Goal: Task Accomplishment & Management: Manage account settings

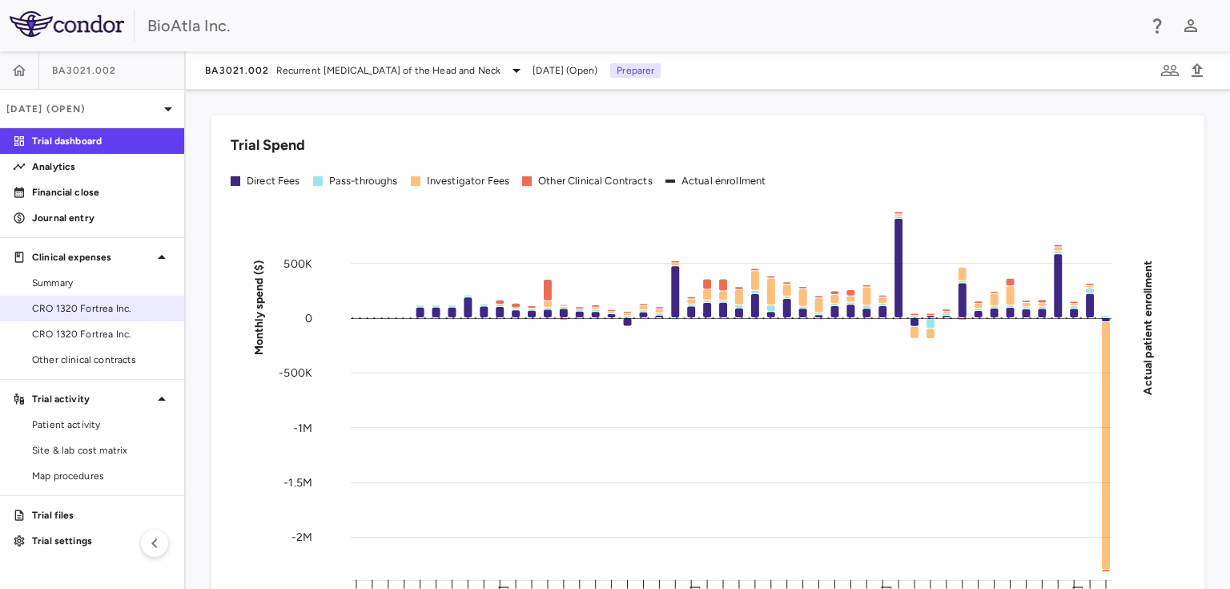
click at [86, 306] on span "CRO 1320 Fortrea Inc." at bounding box center [101, 308] width 139 height 14
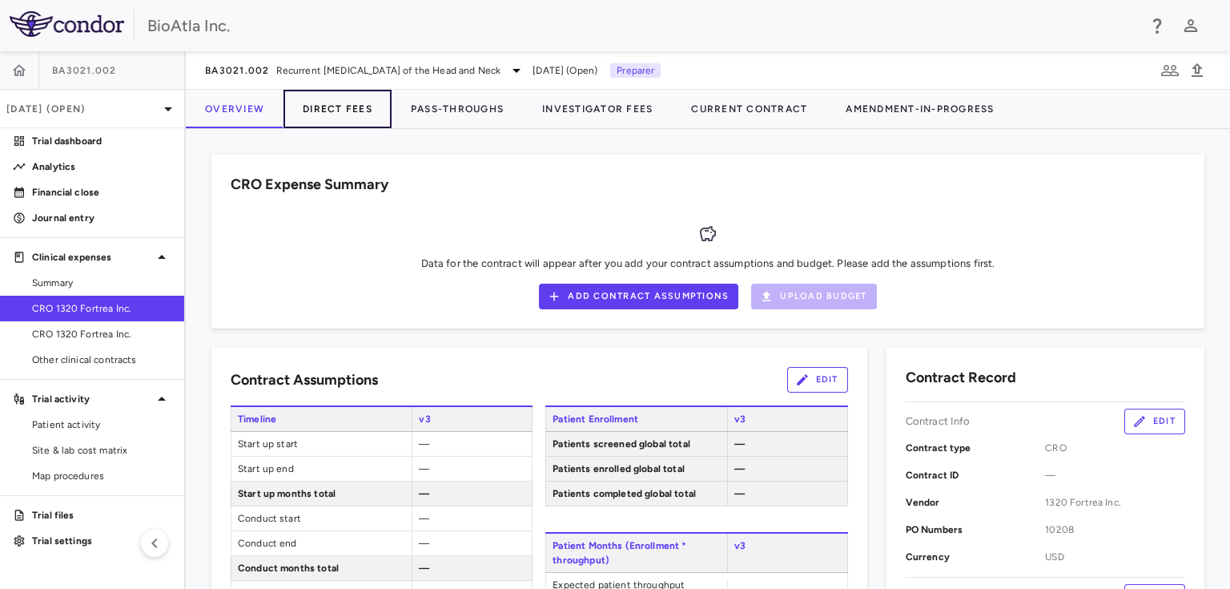
click at [339, 99] on button "Direct Fees" at bounding box center [337, 109] width 108 height 38
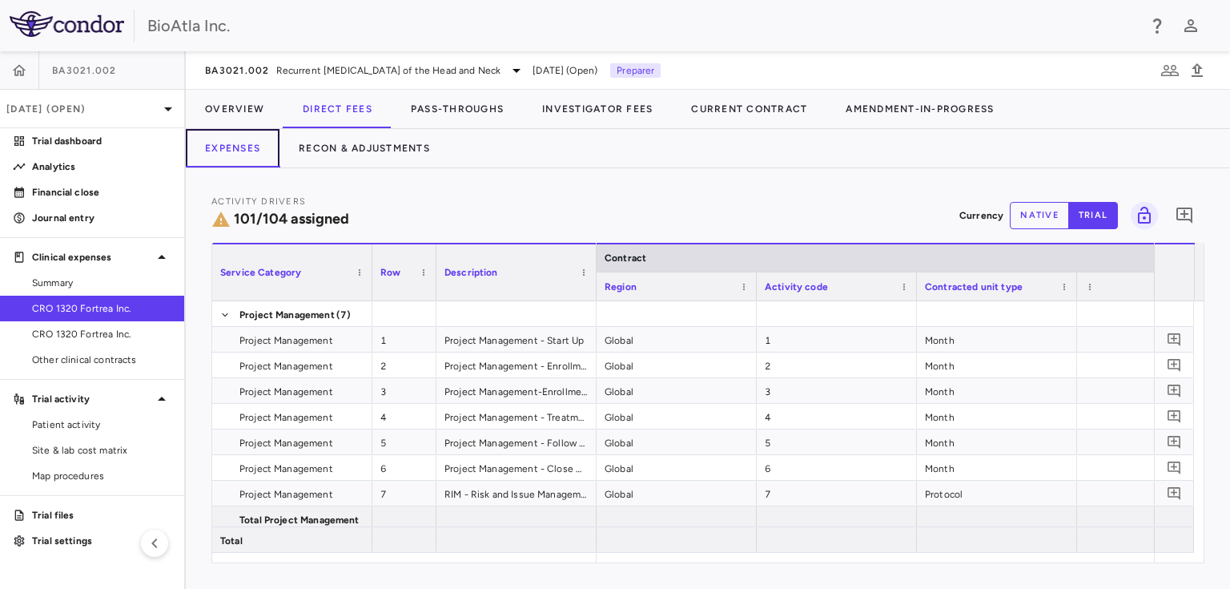
click at [249, 153] on button "Expenses" at bounding box center [233, 148] width 94 height 38
click at [171, 102] on icon at bounding box center [168, 108] width 19 height 19
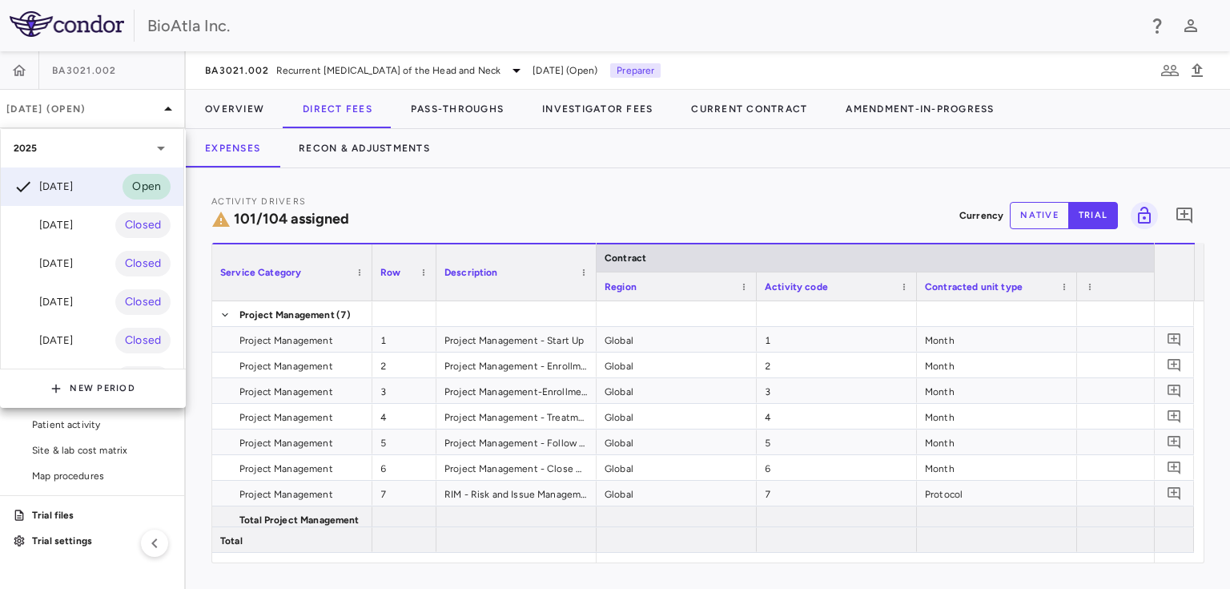
click at [73, 223] on div "[DATE]" at bounding box center [43, 224] width 59 height 19
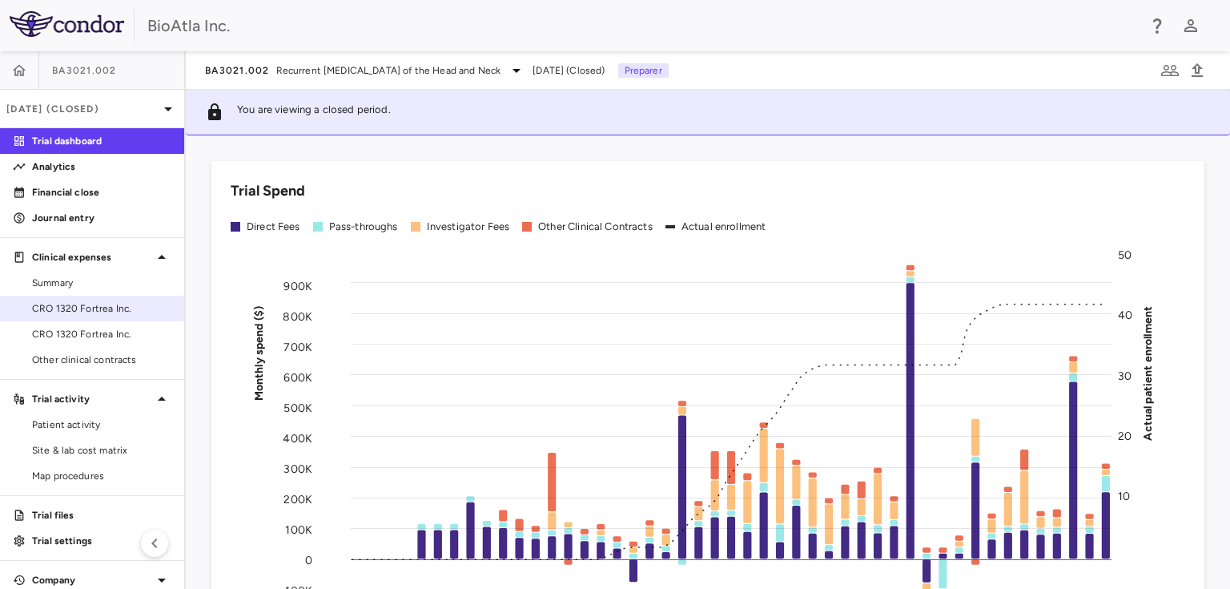
click at [54, 298] on link "CRO 1320 Fortrea Inc." at bounding box center [92, 308] width 184 height 24
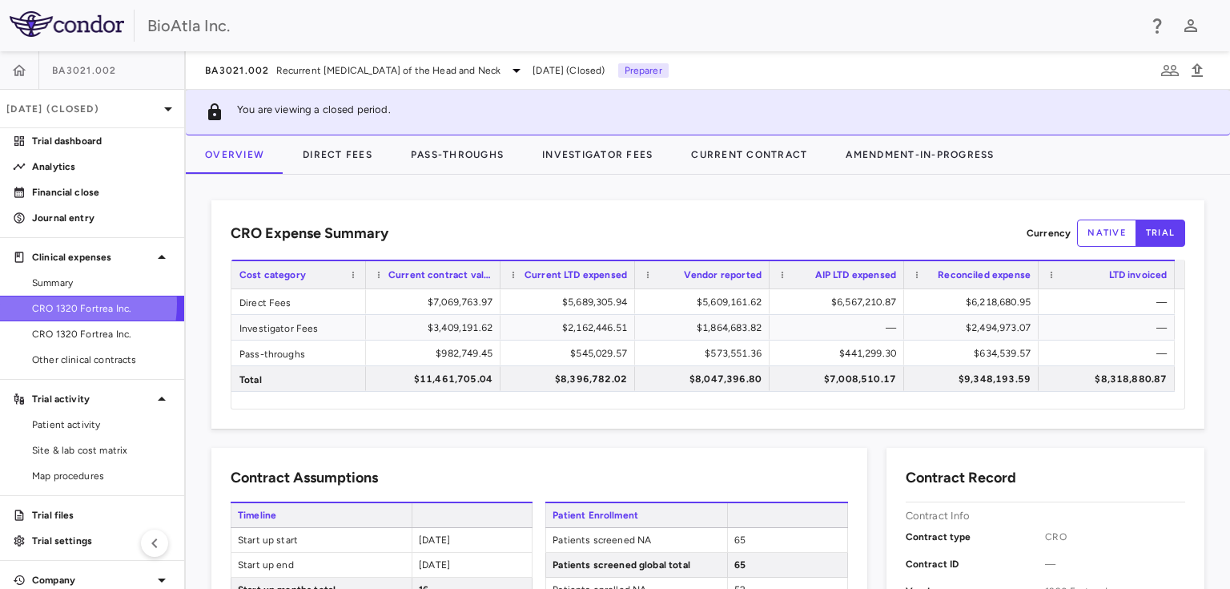
click at [58, 303] on span "CRO 1320 Fortrea Inc." at bounding box center [101, 308] width 139 height 14
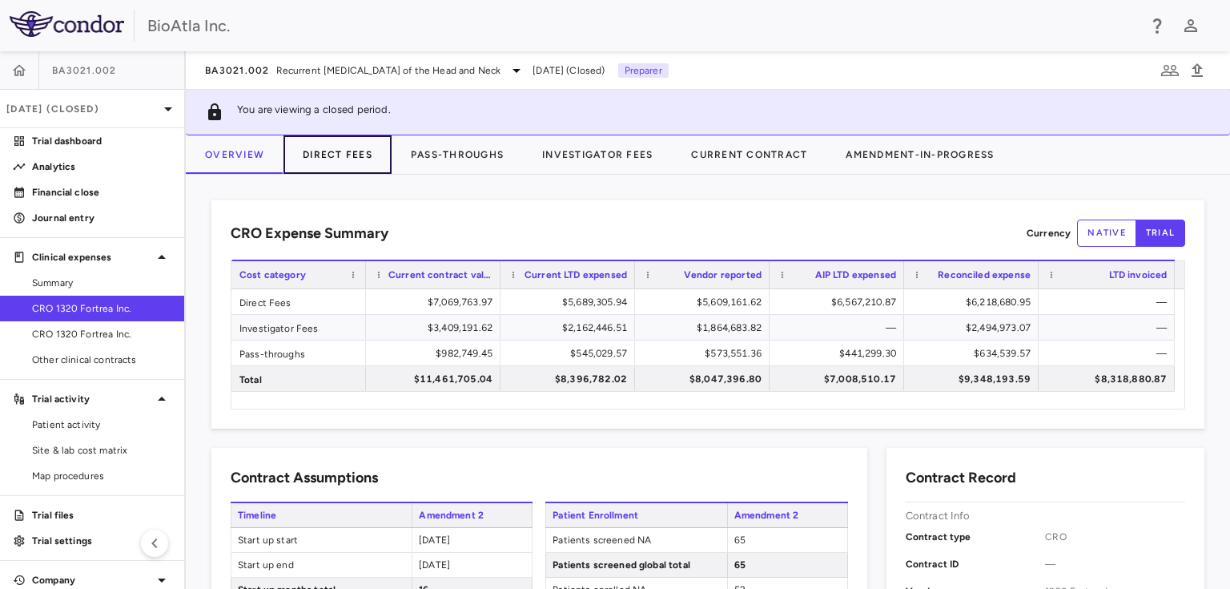
click at [333, 151] on button "Direct Fees" at bounding box center [337, 154] width 108 height 38
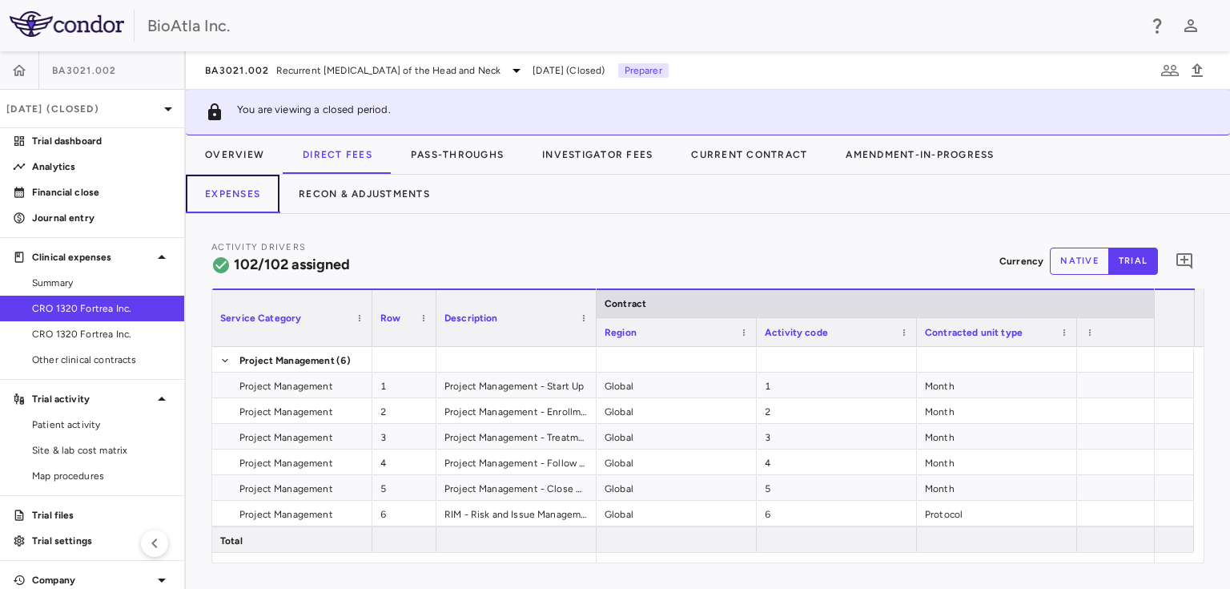
click at [231, 191] on button "Expenses" at bounding box center [233, 194] width 94 height 38
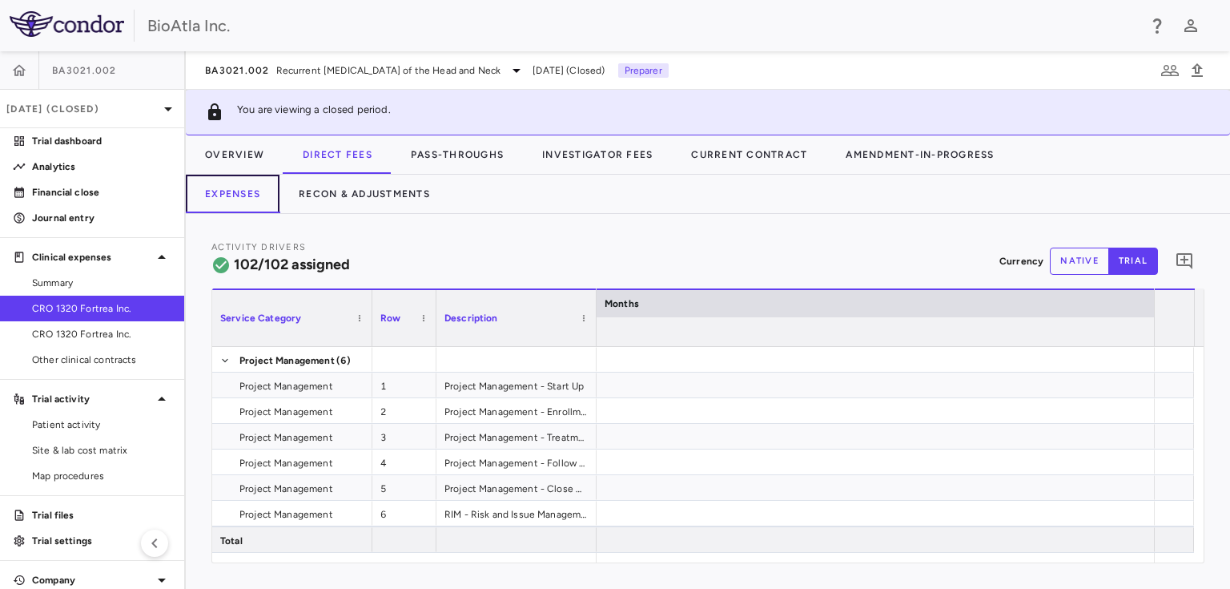
scroll to position [0, 12620]
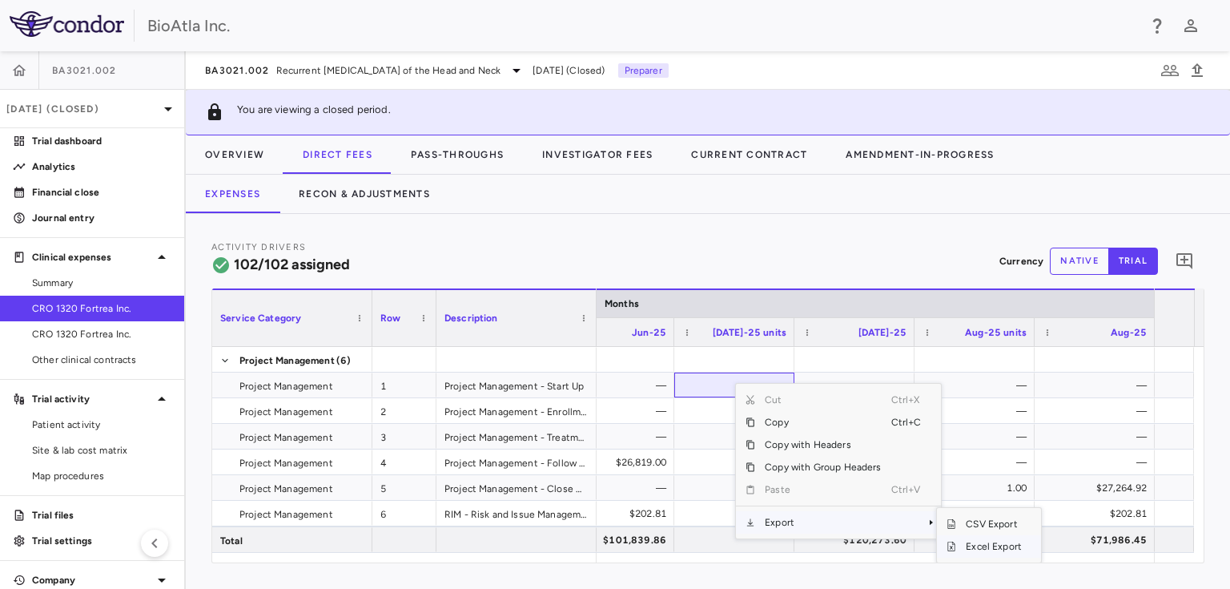
click at [974, 547] on span "Excel Export" at bounding box center [993, 546] width 75 height 22
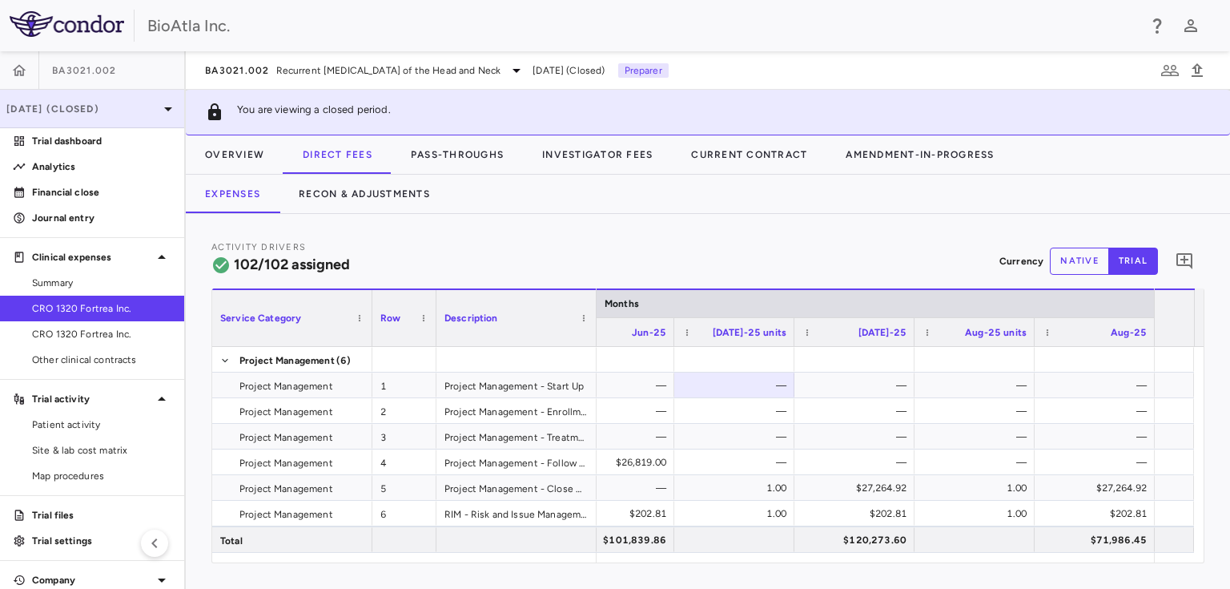
click at [163, 108] on icon at bounding box center [168, 108] width 19 height 19
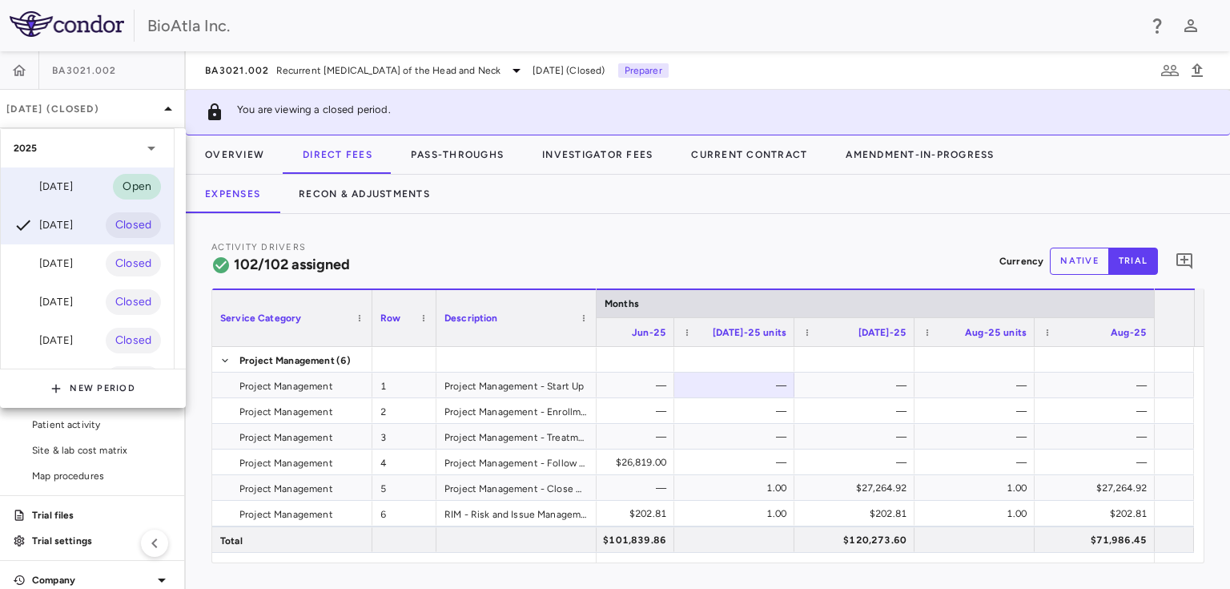
click at [59, 178] on div "[DATE]" at bounding box center [43, 186] width 59 height 19
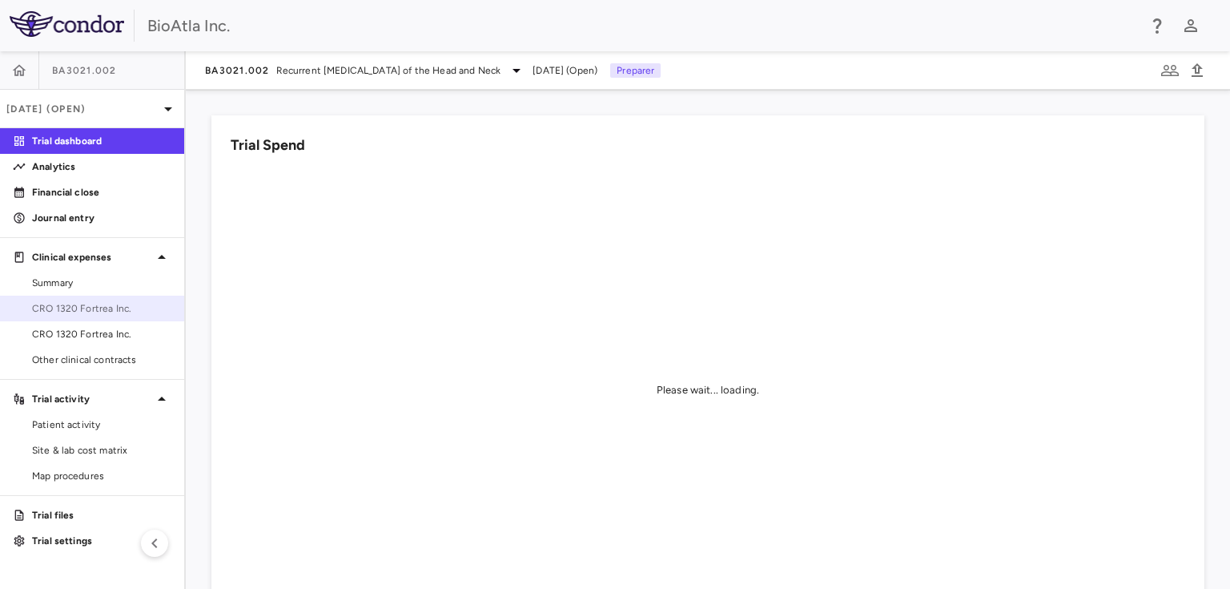
click at [106, 311] on span "CRO 1320 Fortrea Inc." at bounding box center [101, 308] width 139 height 14
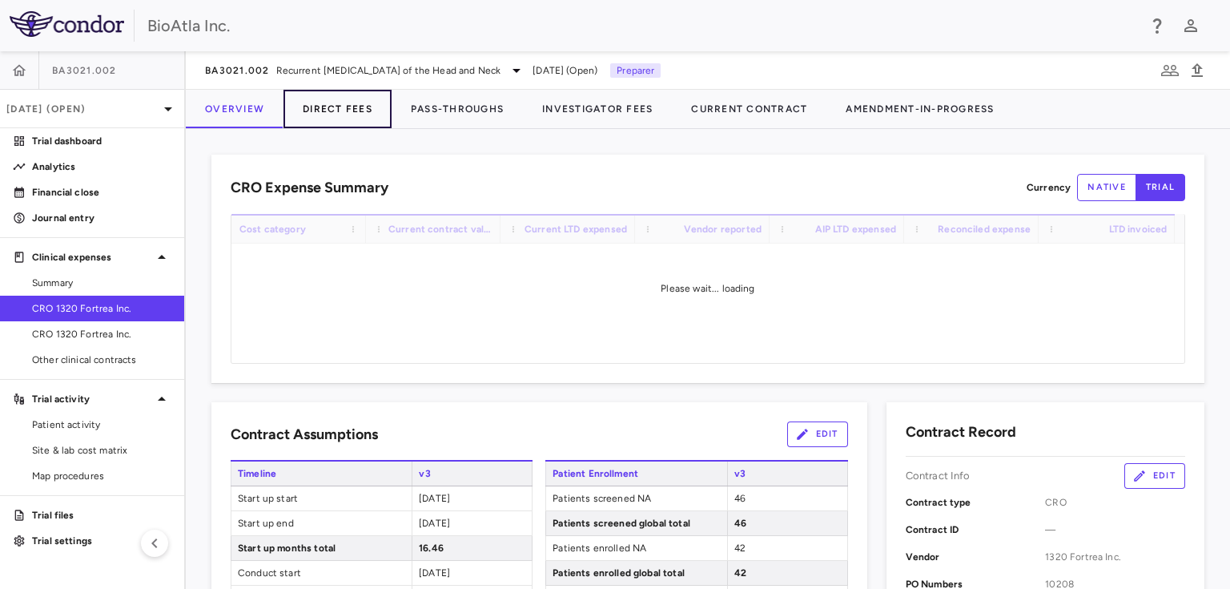
click at [334, 110] on button "Direct Fees" at bounding box center [337, 109] width 108 height 38
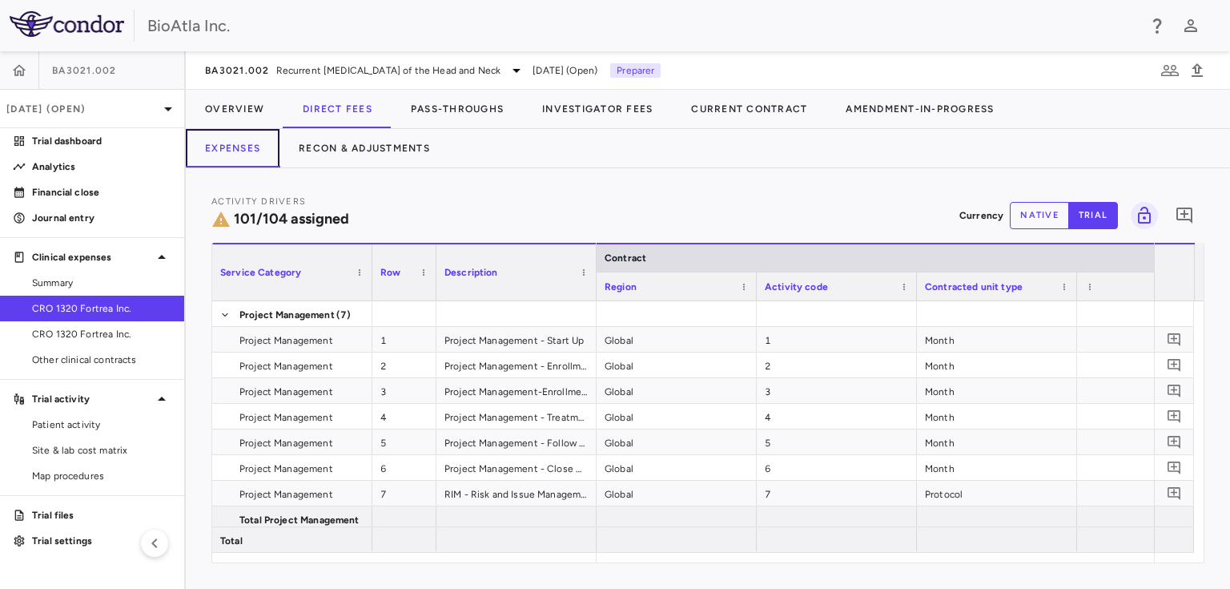
click at [224, 151] on button "Expenses" at bounding box center [233, 148] width 94 height 38
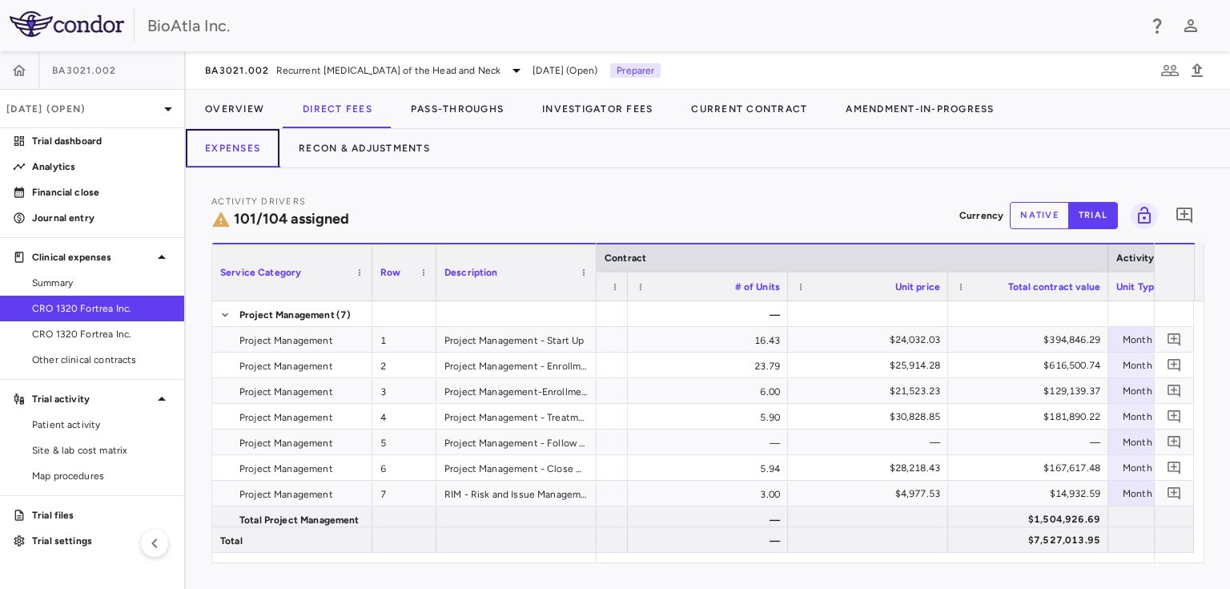
scroll to position [0, 1215]
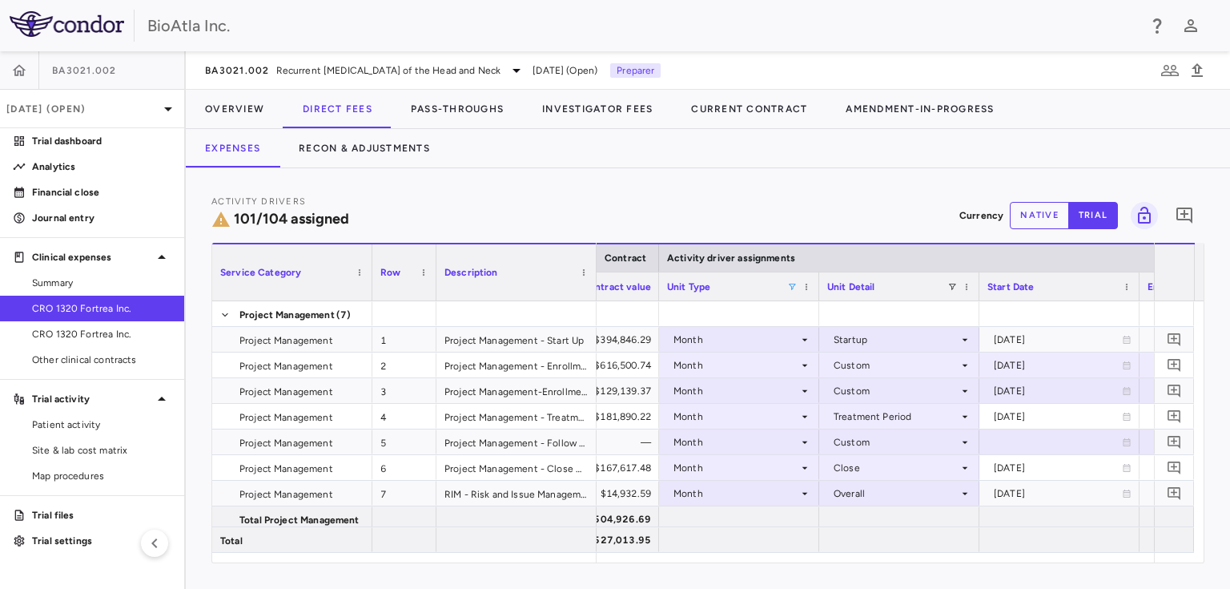
click at [789, 285] on span at bounding box center [792, 287] width 10 height 10
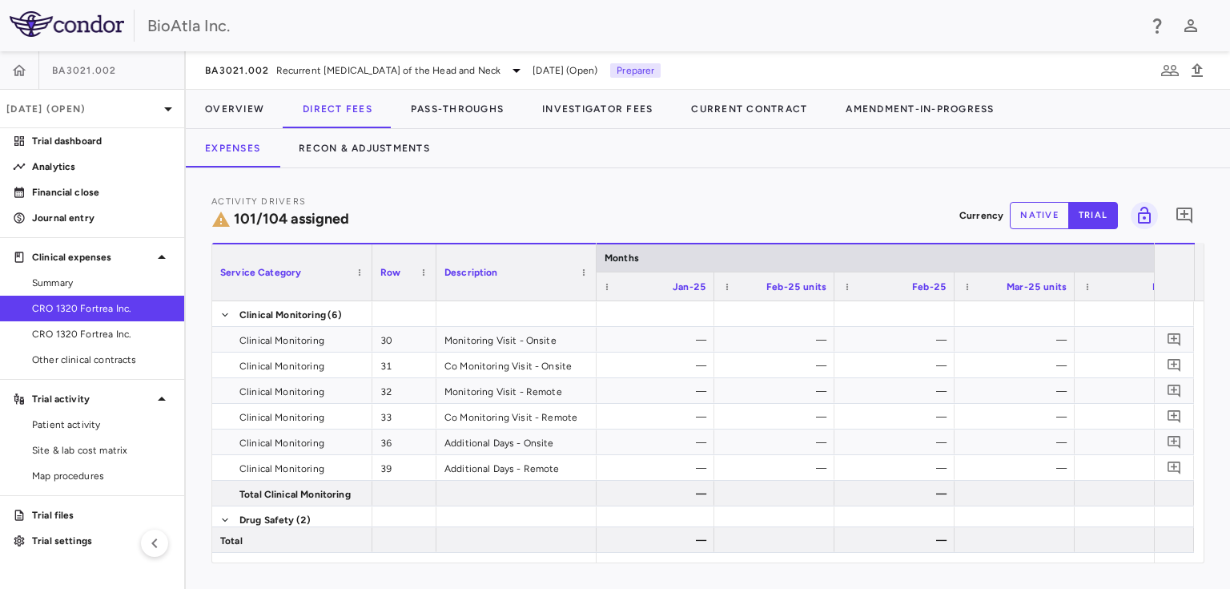
scroll to position [0, 11536]
click at [1042, 216] on button "native" at bounding box center [1039, 215] width 59 height 27
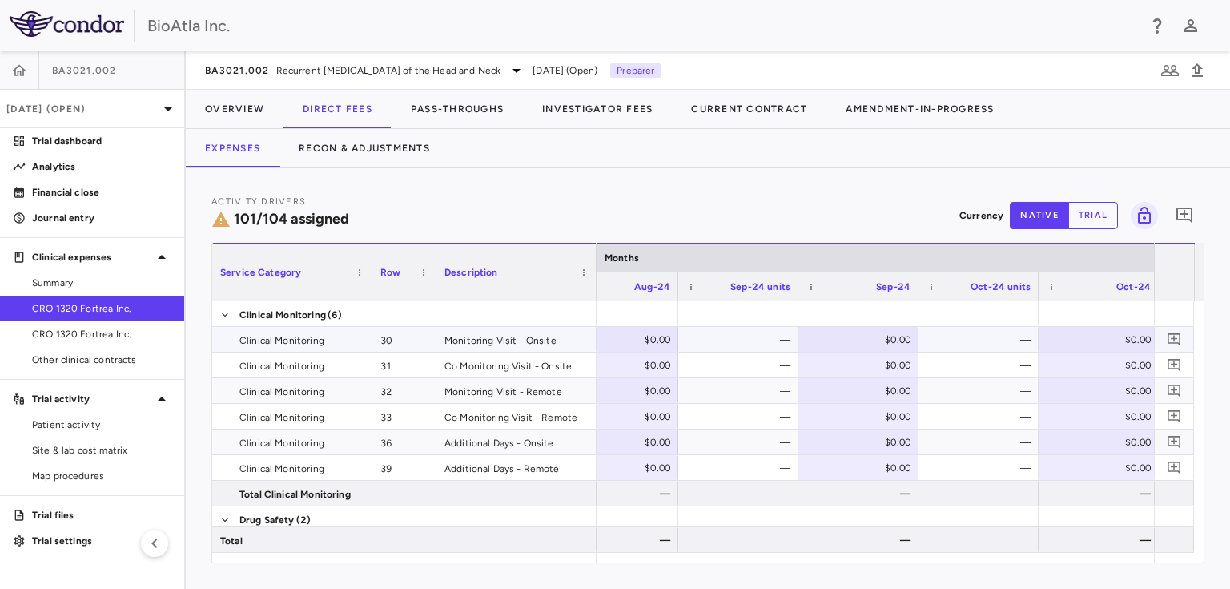
click at [1090, 336] on div "$0.00" at bounding box center [1102, 340] width 98 height 26
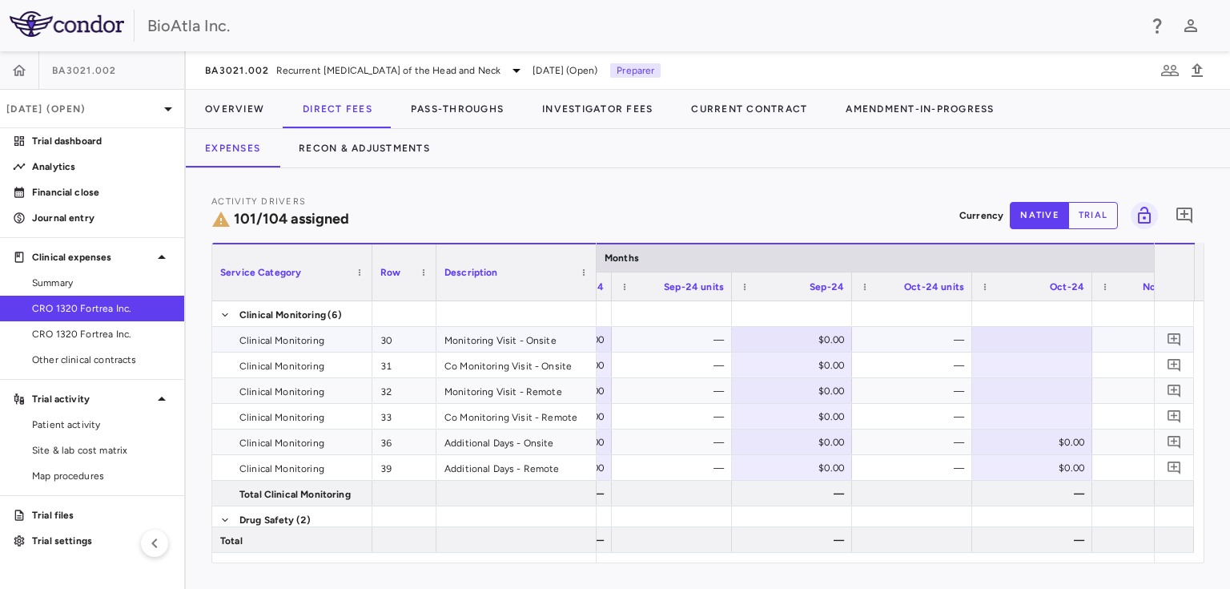
click at [1055, 346] on div at bounding box center [1032, 338] width 104 height 23
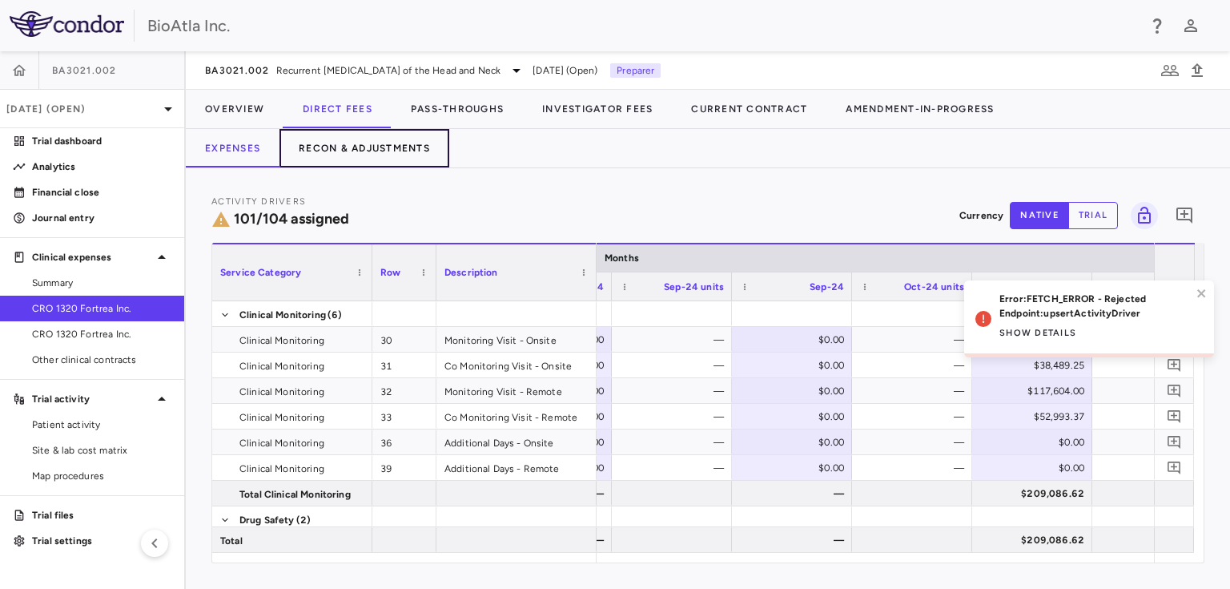
click at [336, 151] on button "Recon & Adjustments" at bounding box center [364, 148] width 170 height 38
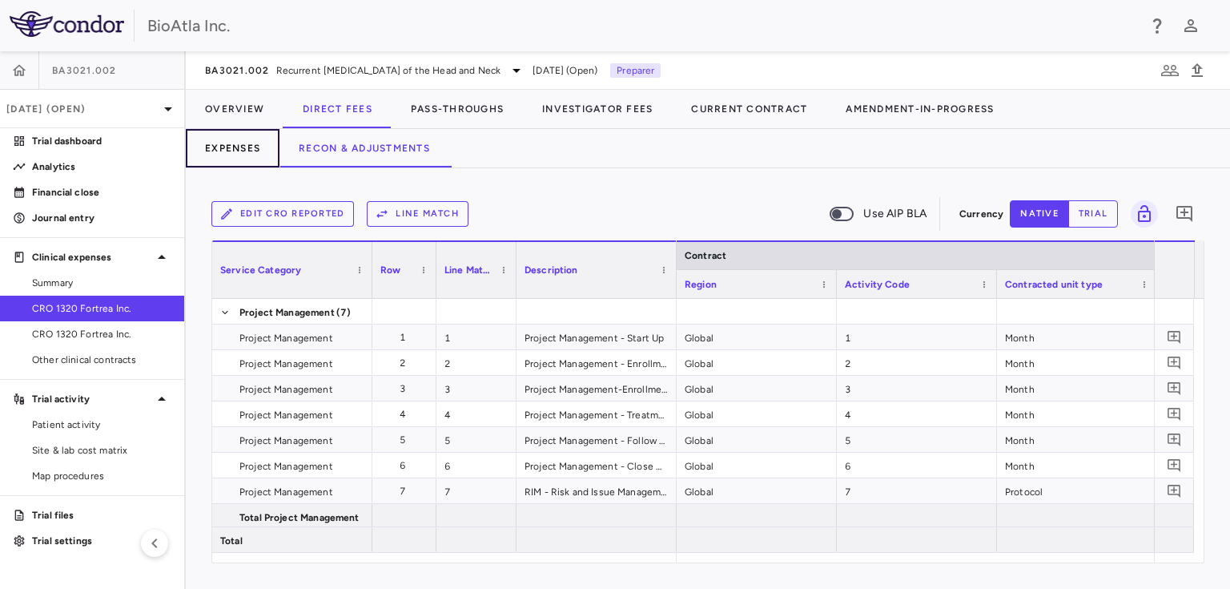
click at [253, 151] on button "Expenses" at bounding box center [233, 148] width 94 height 38
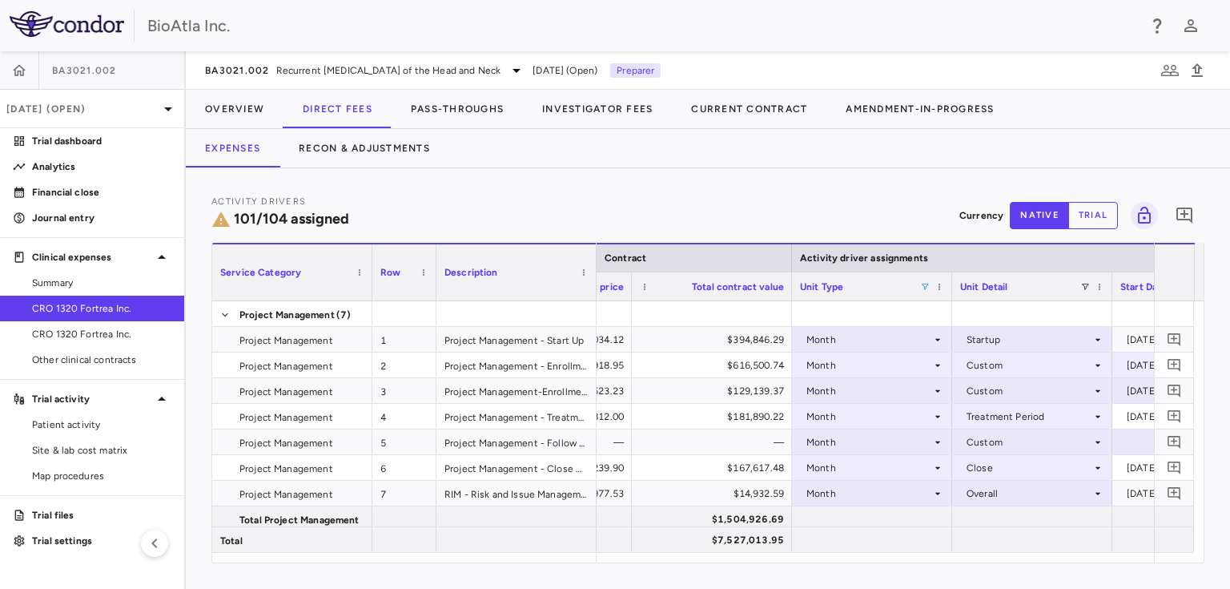
click at [920, 285] on span at bounding box center [925, 287] width 10 height 10
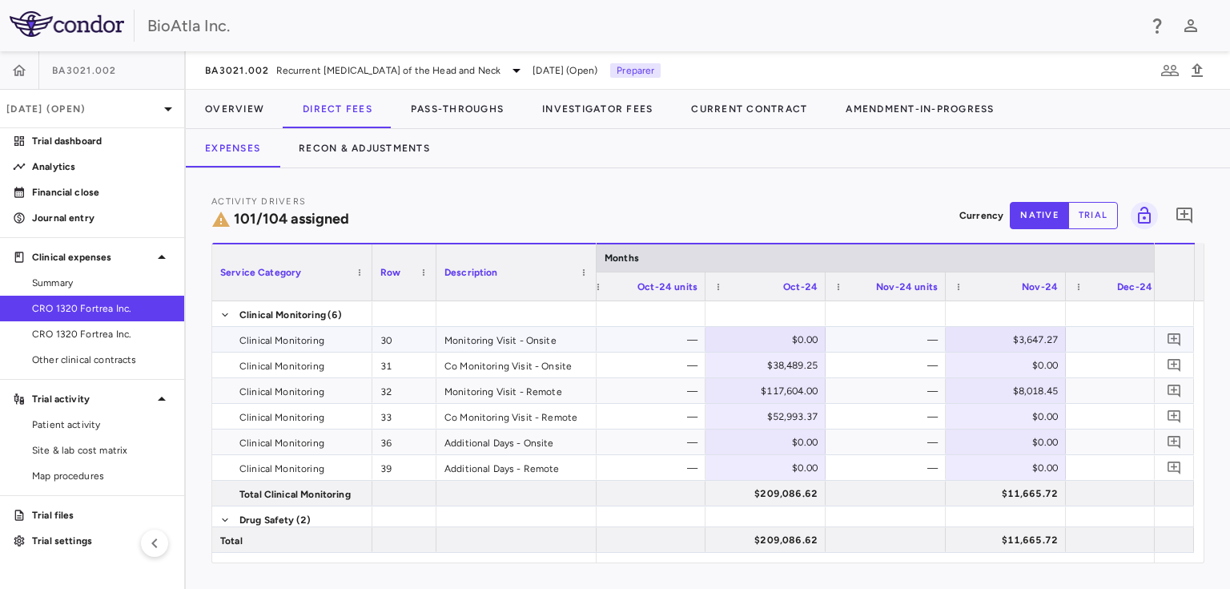
click at [785, 339] on div "$0.00" at bounding box center [769, 340] width 98 height 26
click at [986, 446] on div "$0.00" at bounding box center [1009, 442] width 98 height 26
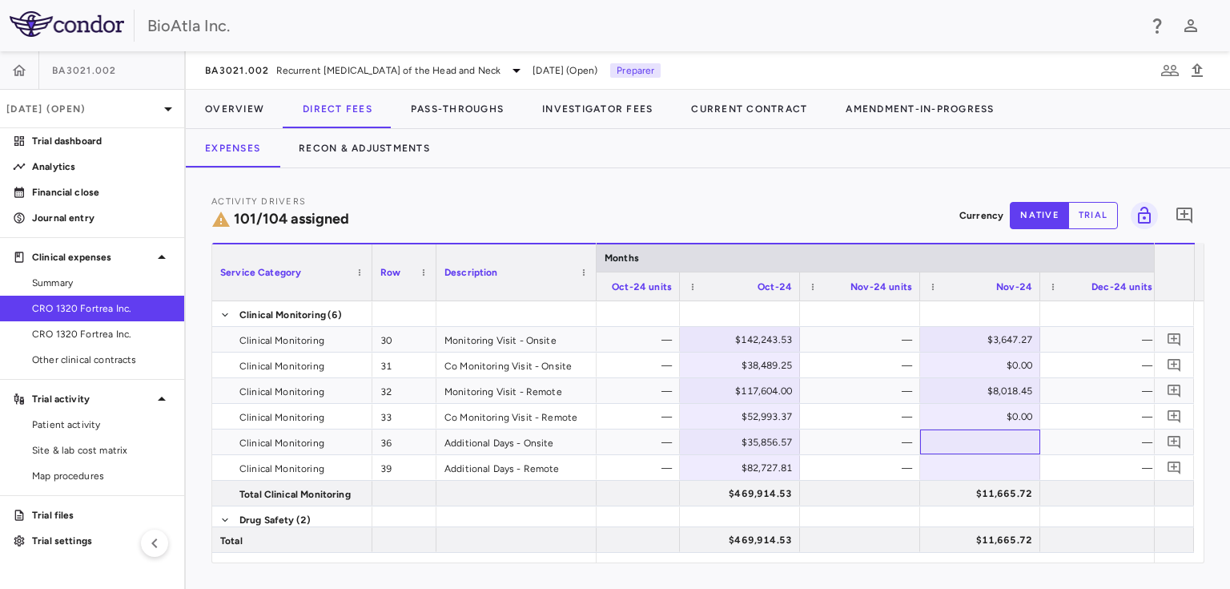
scroll to position [0, 11066]
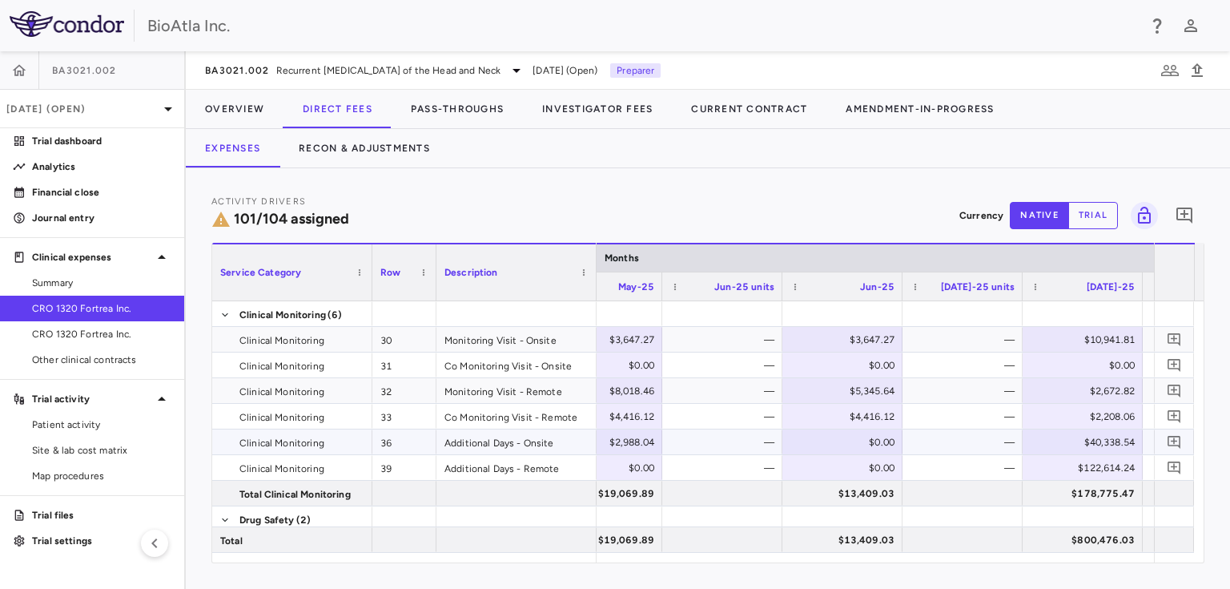
click at [1073, 445] on div "$40,338.54" at bounding box center [1086, 442] width 98 height 26
type input "*"
click at [1073, 468] on div "$122,614.24" at bounding box center [1086, 468] width 98 height 26
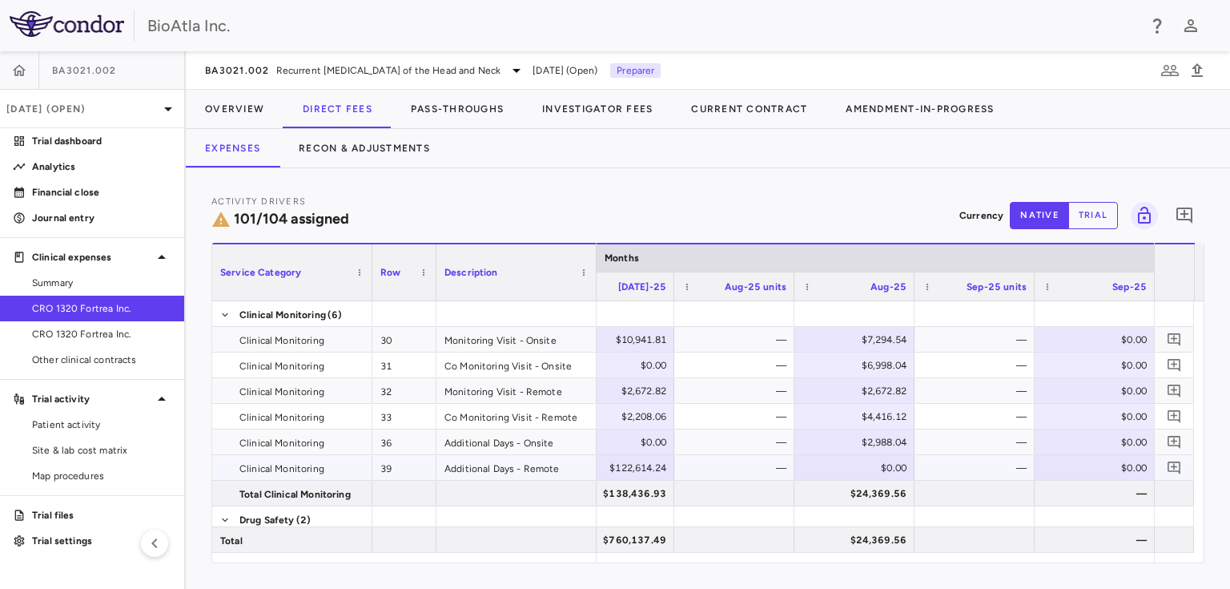
drag, startPoint x: 1062, startPoint y: 467, endPoint x: 619, endPoint y: 471, distance: 442.8
click at [613, 465] on div "$122,614.24" at bounding box center [617, 468] width 98 height 26
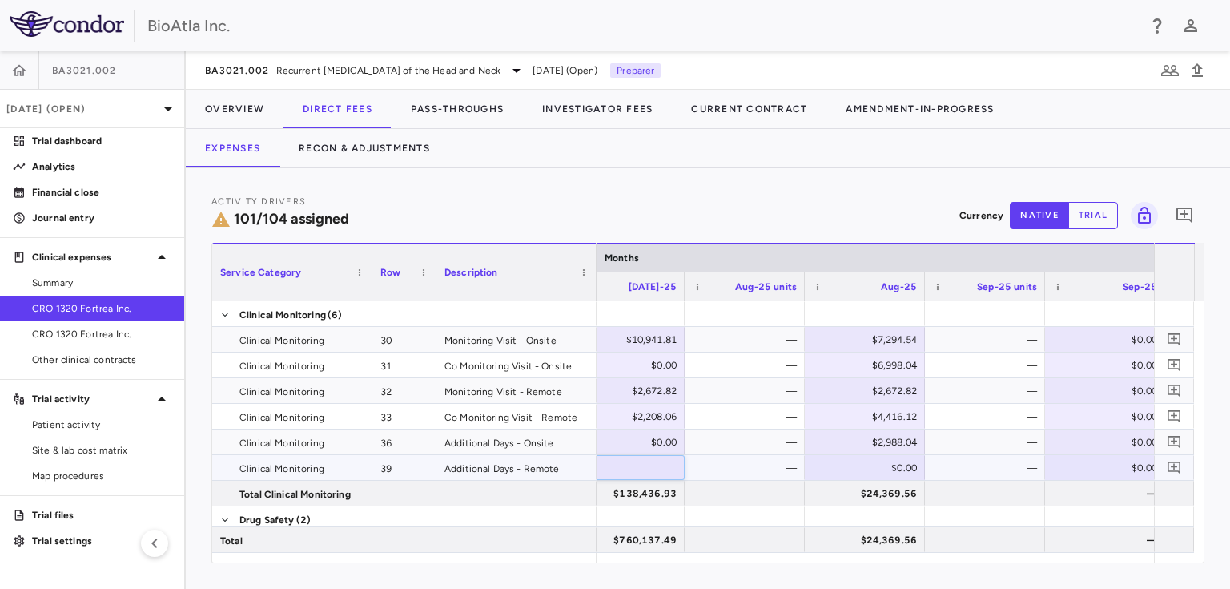
type input "*"
click at [732, 479] on div "—" at bounding box center [745, 467] width 120 height 25
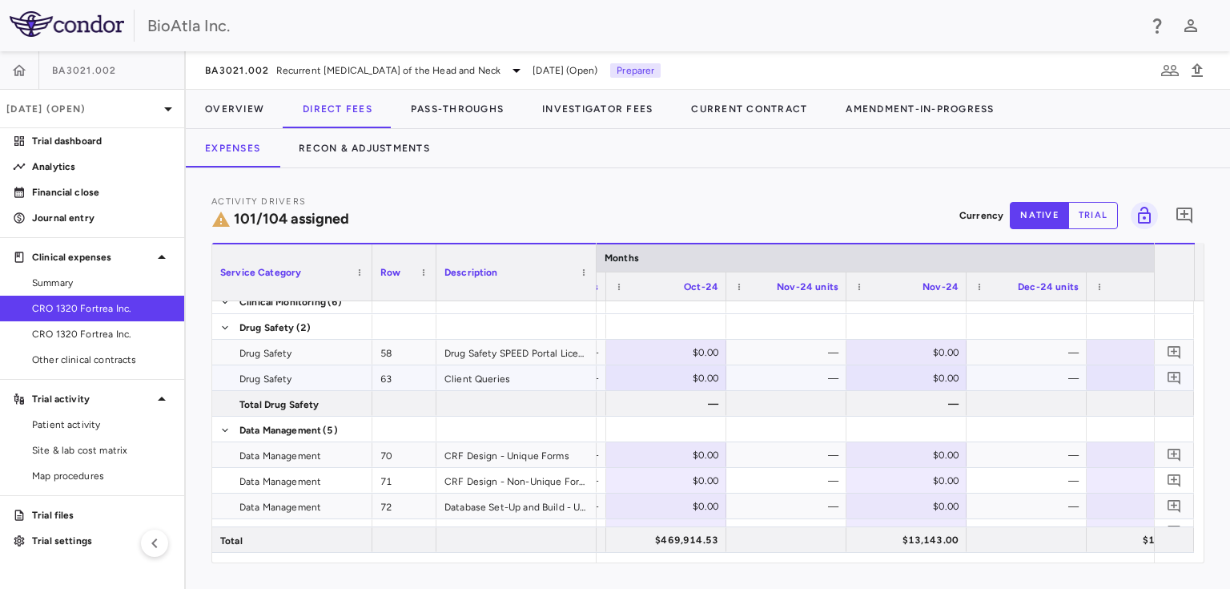
click at [688, 376] on div "$0.00" at bounding box center [670, 378] width 98 height 26
click at [914, 378] on div "$0.00" at bounding box center [910, 378] width 98 height 26
click at [1118, 379] on div "$0.00" at bounding box center [1150, 378] width 98 height 26
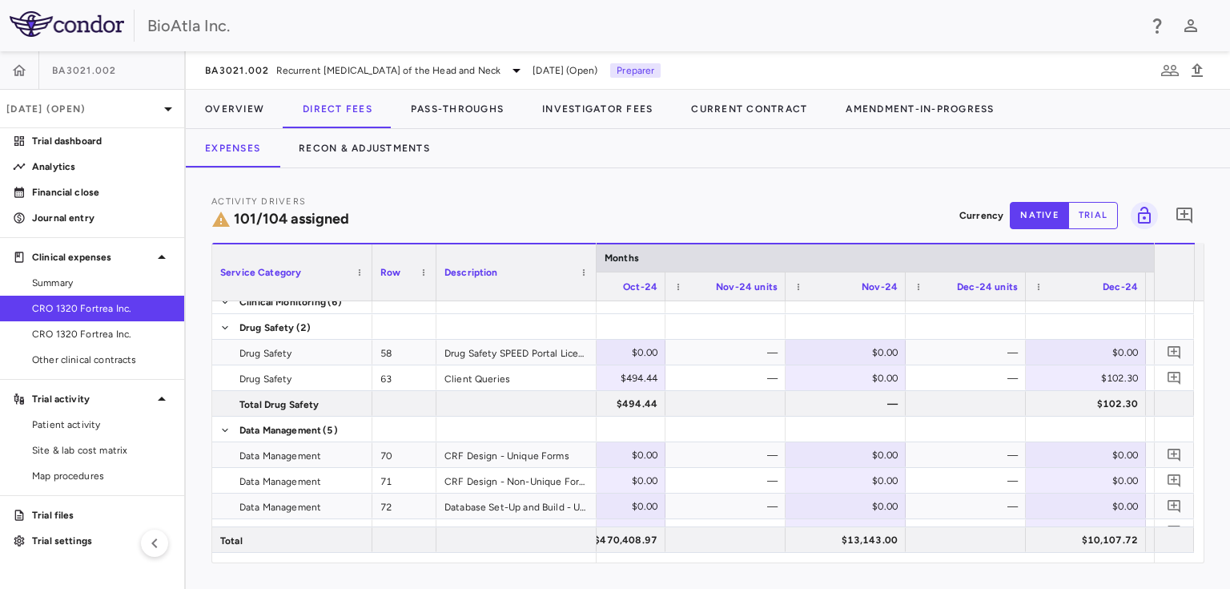
scroll to position [0, 11191]
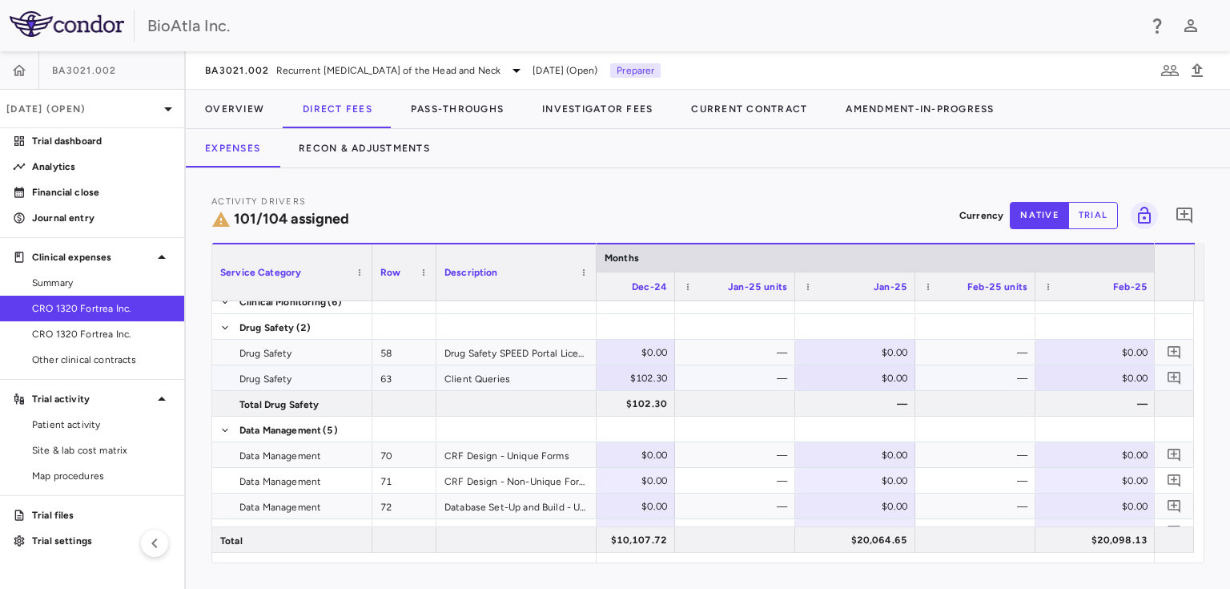
click at [874, 378] on div "$0.00" at bounding box center [859, 378] width 98 height 26
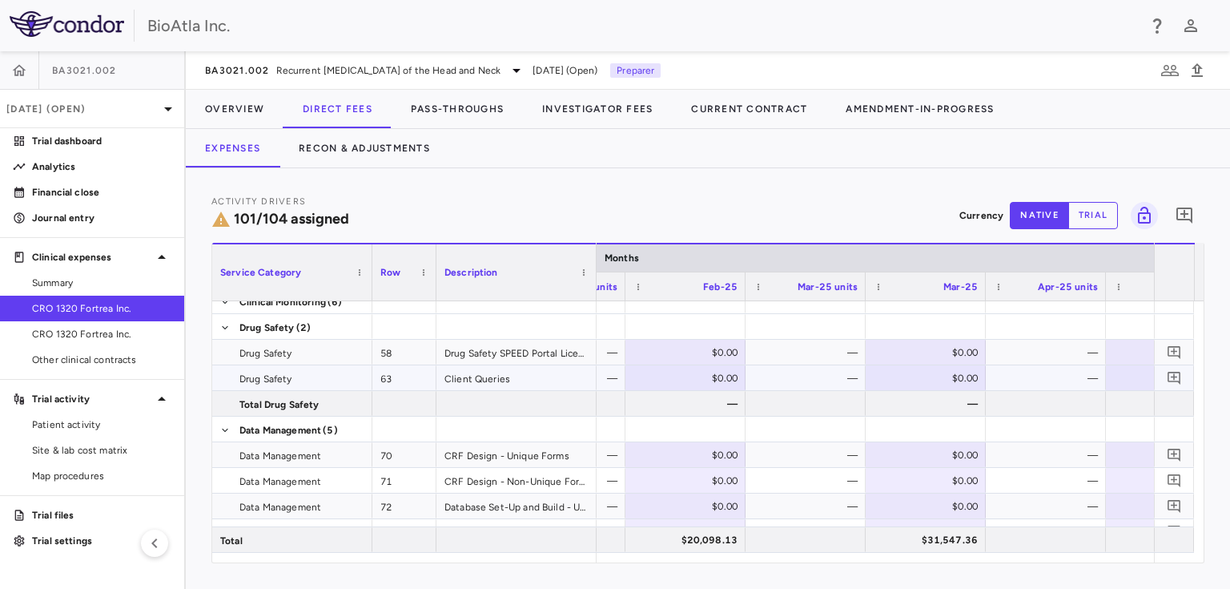
click at [689, 370] on div "$0.00" at bounding box center [689, 378] width 98 height 26
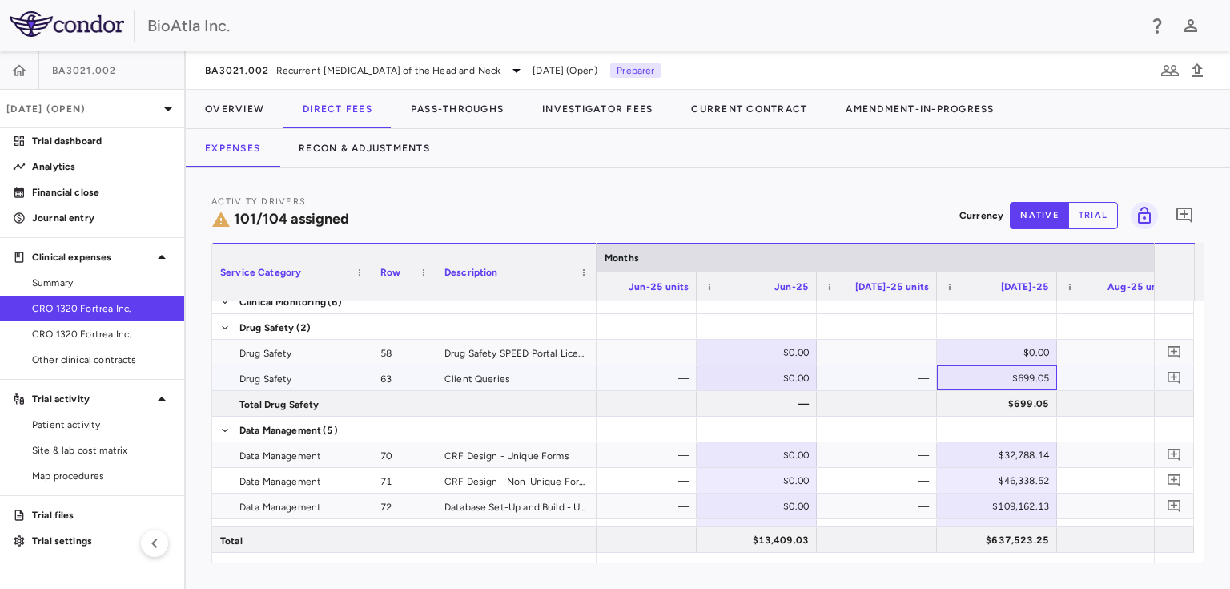
click at [994, 377] on div "$699.05" at bounding box center [1000, 378] width 98 height 26
type input "*"
click at [1074, 378] on div "—" at bounding box center [1120, 378] width 98 height 26
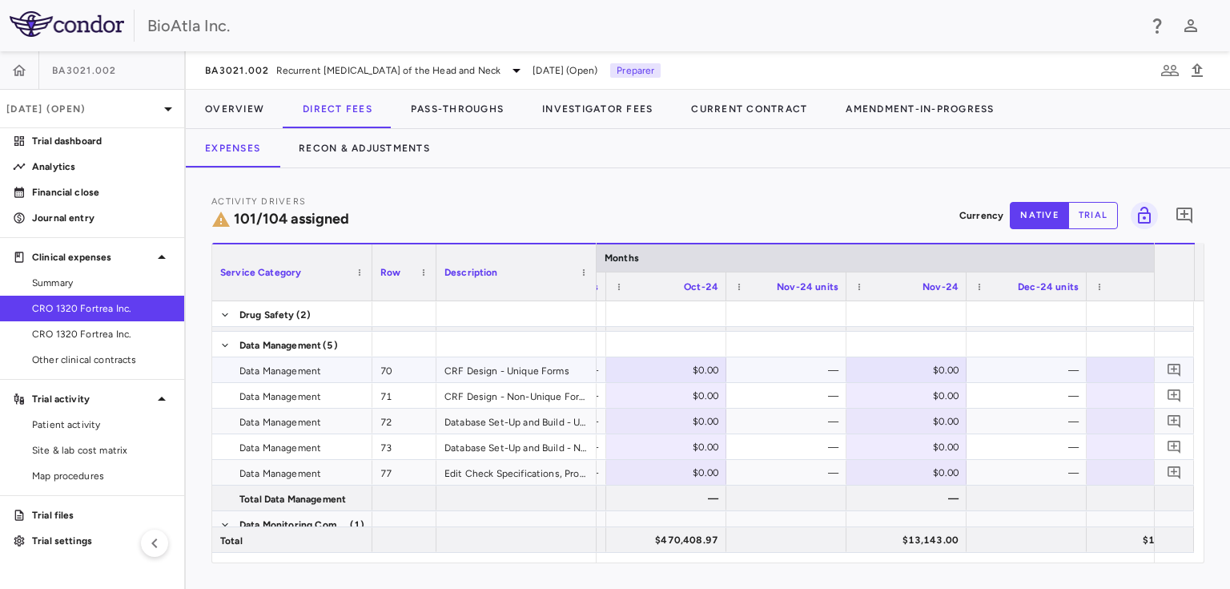
click at [674, 369] on div "$0.00" at bounding box center [670, 370] width 98 height 26
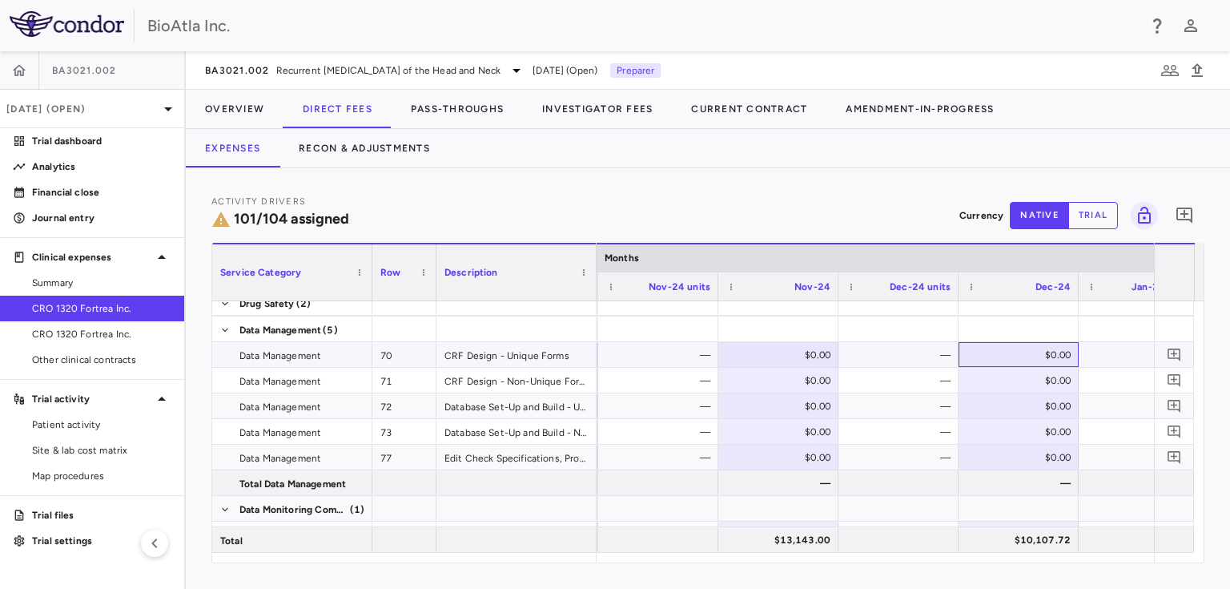
click at [1001, 348] on div "$0.00" at bounding box center [1022, 355] width 98 height 26
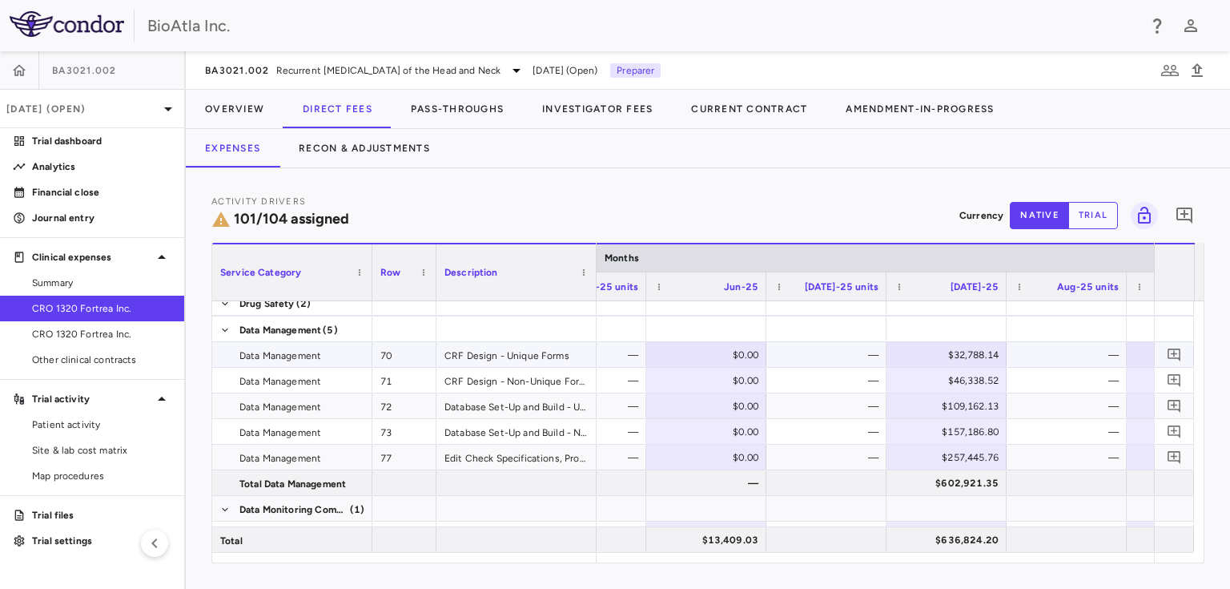
click at [958, 358] on div "$32,788.14" at bounding box center [950, 355] width 98 height 26
drag, startPoint x: 924, startPoint y: 352, endPoint x: 990, endPoint y: 353, distance: 65.7
click at [990, 352] on input "********" at bounding box center [958, 356] width 94 height 26
click at [955, 373] on div "$46,338.52" at bounding box center [950, 381] width 98 height 26
click at [948, 380] on div "$46,338.52" at bounding box center [950, 381] width 98 height 26
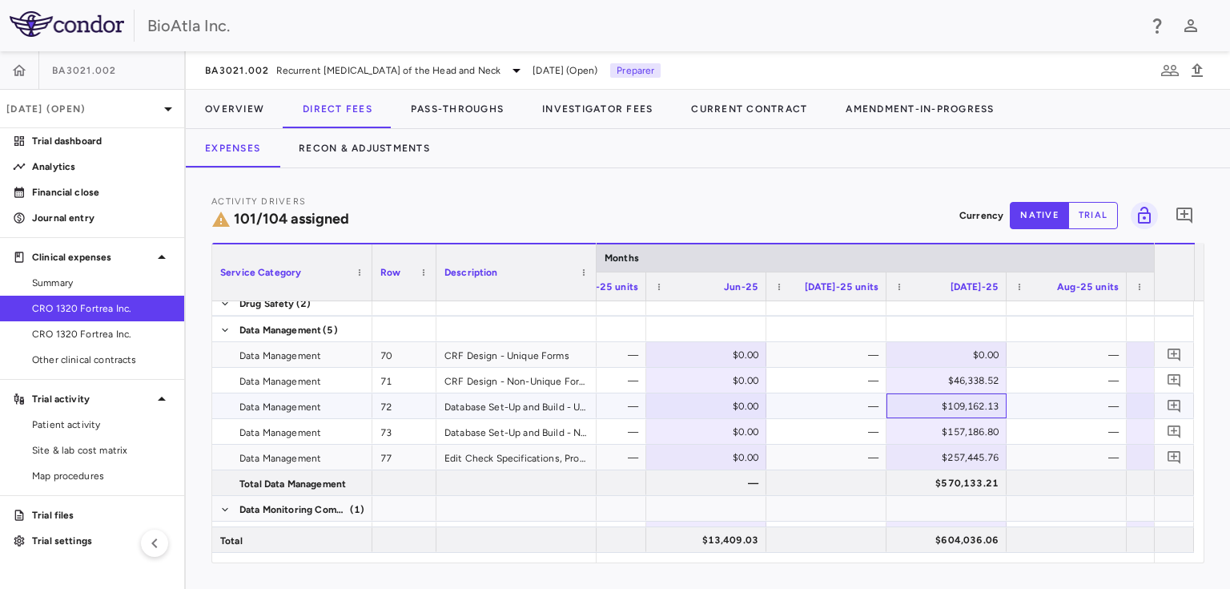
drag, startPoint x: 935, startPoint y: 401, endPoint x: 986, endPoint y: 401, distance: 51.2
click at [986, 401] on div "$109,162.13" at bounding box center [950, 406] width 98 height 26
click at [986, 402] on input "*********" at bounding box center [958, 407] width 94 height 26
drag, startPoint x: 976, startPoint y: 404, endPoint x: 903, endPoint y: 407, distance: 72.9
click at [903, 407] on div "​ *********" at bounding box center [946, 407] width 119 height 26
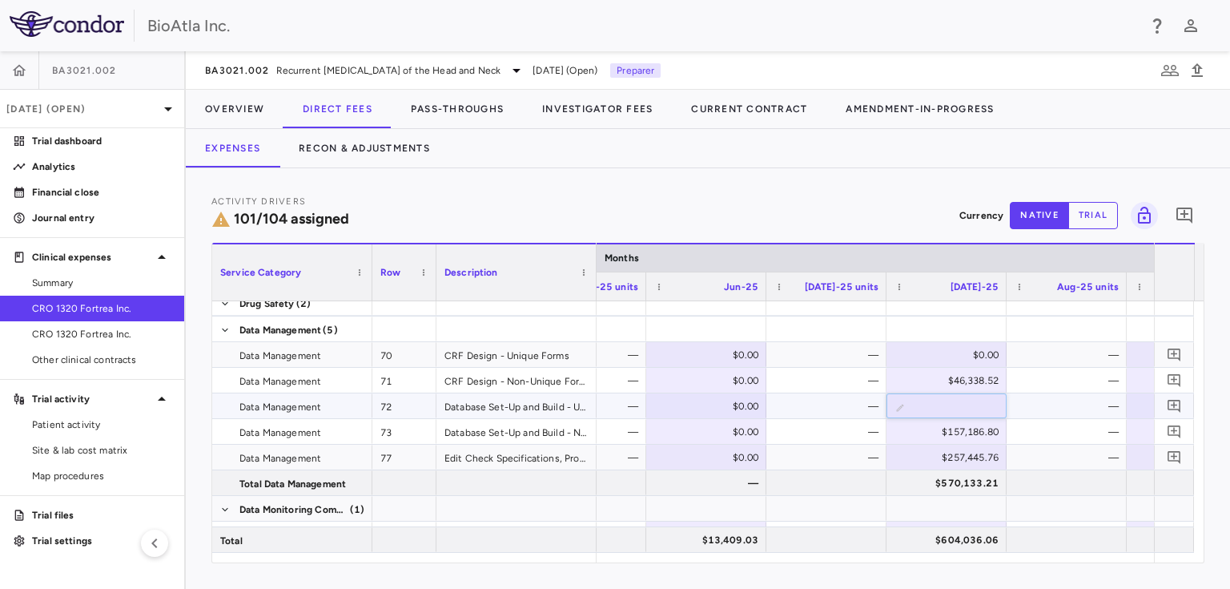
type input "*"
click at [932, 382] on div "$46,338.52" at bounding box center [950, 381] width 98 height 26
drag, startPoint x: 931, startPoint y: 378, endPoint x: 989, endPoint y: 379, distance: 57.7
click at [990, 379] on div "$46,338.52" at bounding box center [950, 381] width 98 height 26
drag, startPoint x: 977, startPoint y: 378, endPoint x: 926, endPoint y: 385, distance: 51.7
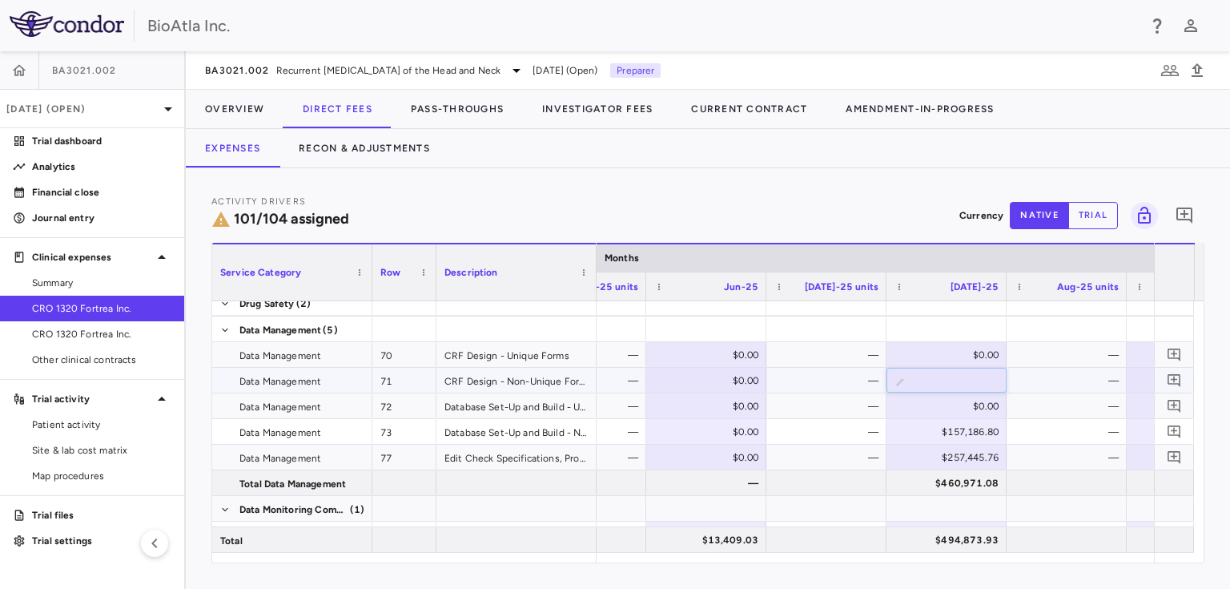
click at [926, 385] on input "********" at bounding box center [958, 381] width 94 height 26
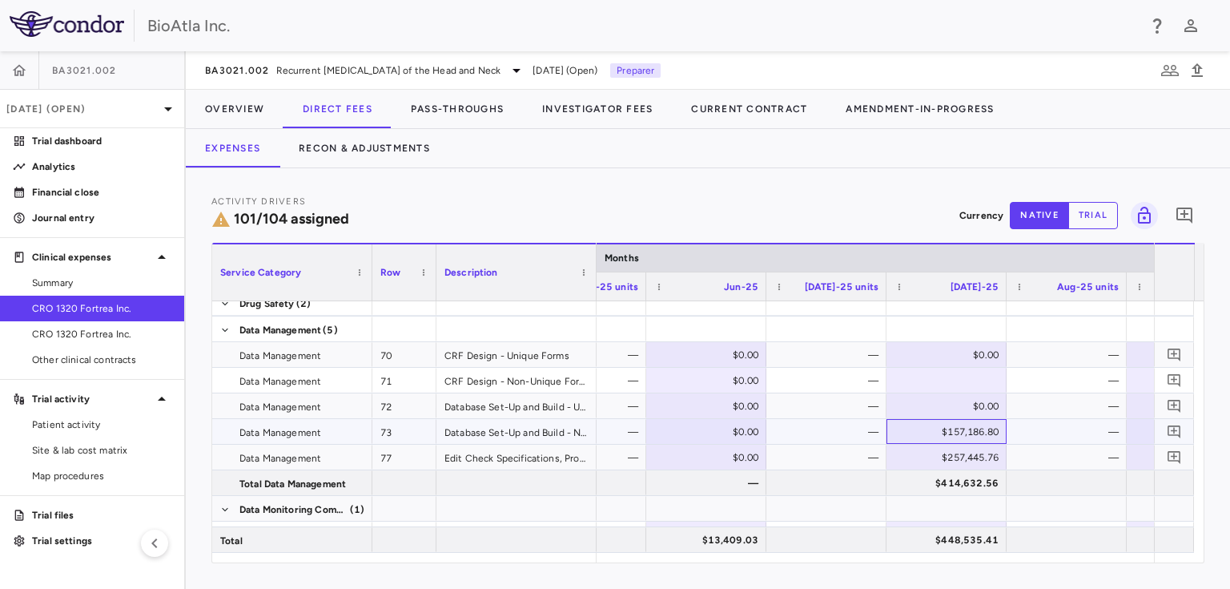
click at [948, 436] on div "$157,186.80" at bounding box center [950, 432] width 98 height 26
click at [966, 429] on input "********" at bounding box center [958, 433] width 94 height 26
click at [972, 432] on div "$157,186.80" at bounding box center [950, 432] width 98 height 26
drag, startPoint x: 950, startPoint y: 438, endPoint x: 982, endPoint y: 428, distance: 32.7
click at [982, 428] on input "********" at bounding box center [958, 433] width 94 height 26
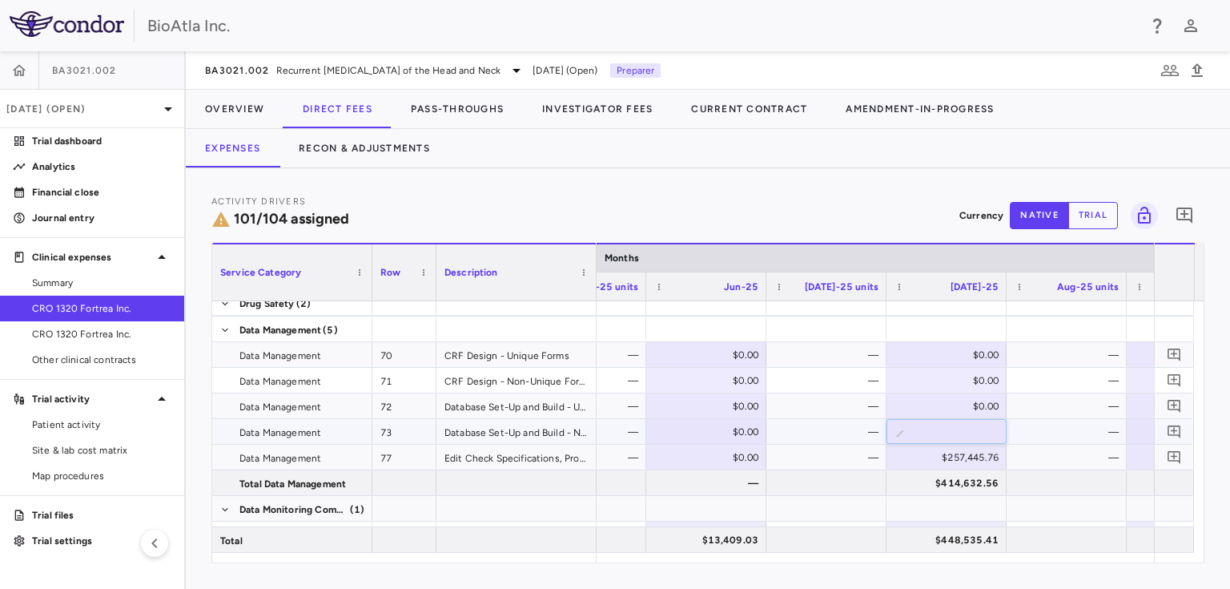
type input "*"
click at [956, 455] on div "$257,445.76" at bounding box center [950, 457] width 98 height 26
click at [943, 454] on input "*********" at bounding box center [958, 458] width 94 height 26
click at [948, 452] on div "$257,445.76" at bounding box center [950, 457] width 98 height 26
drag, startPoint x: 933, startPoint y: 455, endPoint x: 977, endPoint y: 455, distance: 44.0
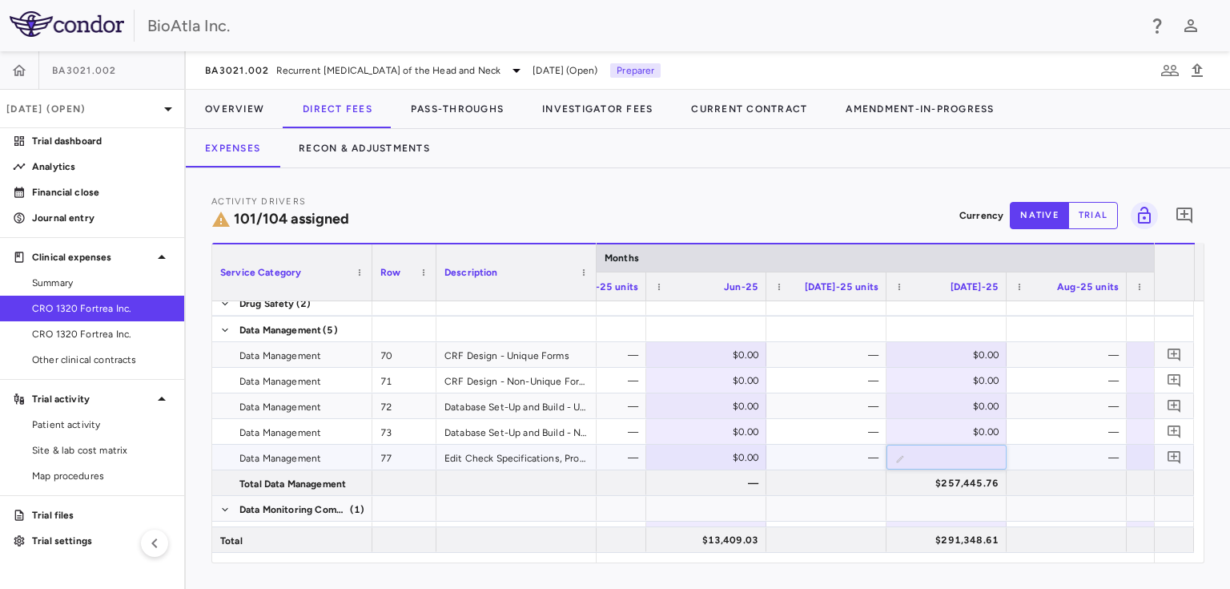
click at [977, 455] on input "*********" at bounding box center [958, 458] width 94 height 26
type input "*"
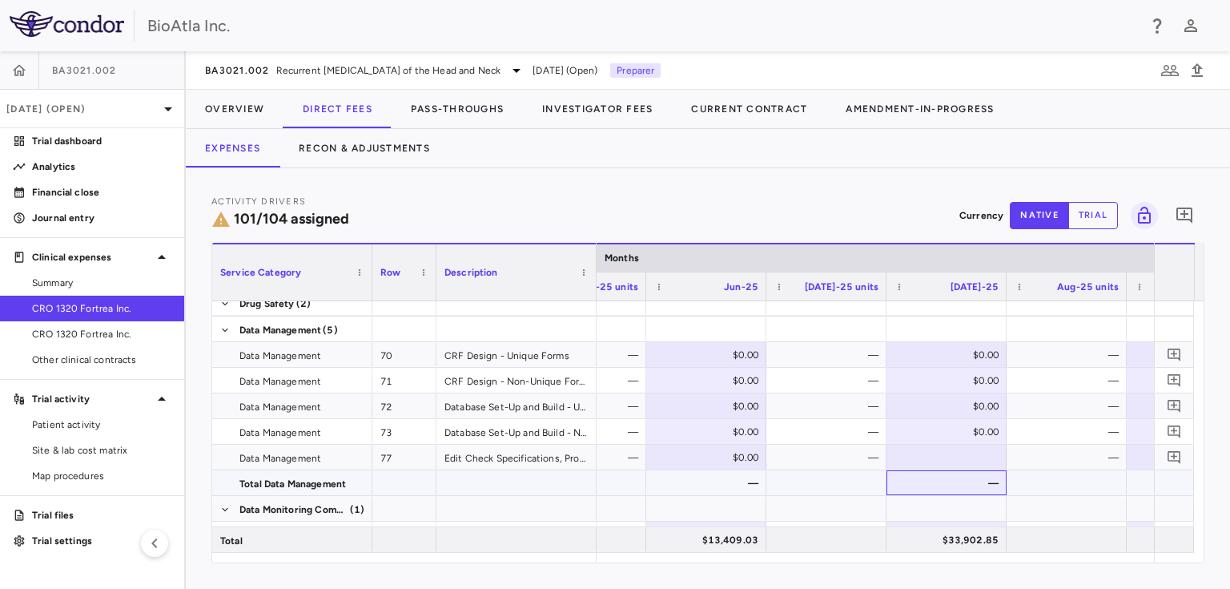
click at [974, 484] on div "—" at bounding box center [950, 483] width 98 height 26
click at [1072, 441] on div "—" at bounding box center [1070, 432] width 98 height 26
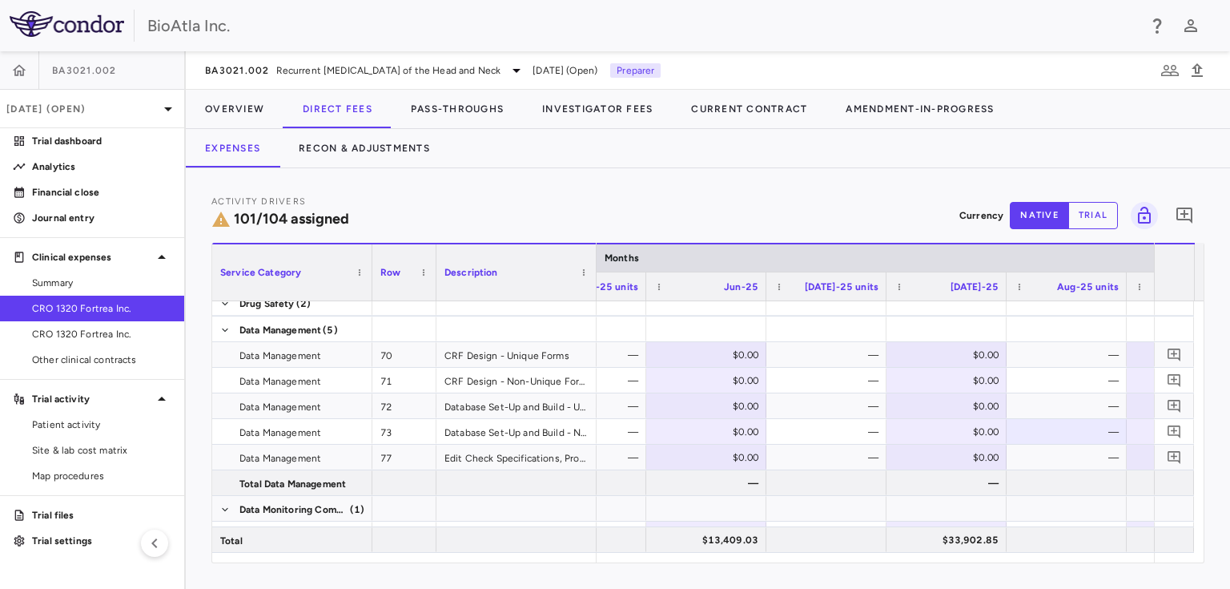
drag, startPoint x: 1119, startPoint y: 562, endPoint x: 1133, endPoint y: 560, distance: 13.7
click at [1133, 560] on div "Service Category Drag here to set column labels Service Category Row Description" at bounding box center [707, 403] width 993 height 320
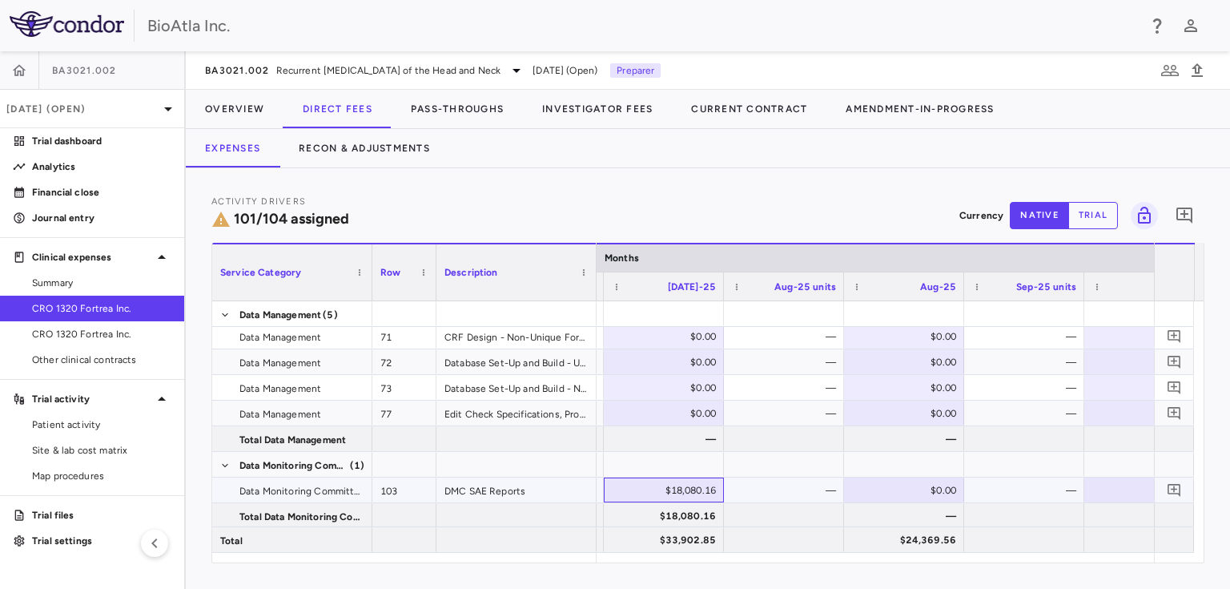
click at [666, 487] on div "$18,080.16" at bounding box center [667, 490] width 98 height 26
drag, startPoint x: 650, startPoint y: 489, endPoint x: 710, endPoint y: 487, distance: 60.1
click at [710, 487] on input "********" at bounding box center [676, 491] width 94 height 26
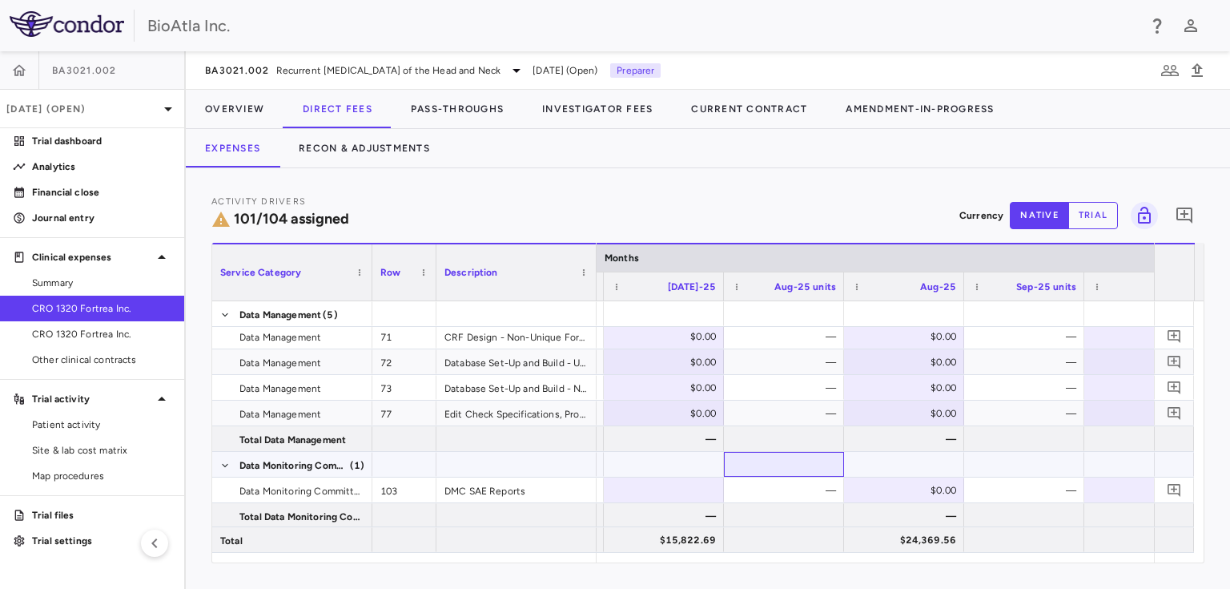
click at [814, 468] on div at bounding box center [784, 463] width 104 height 23
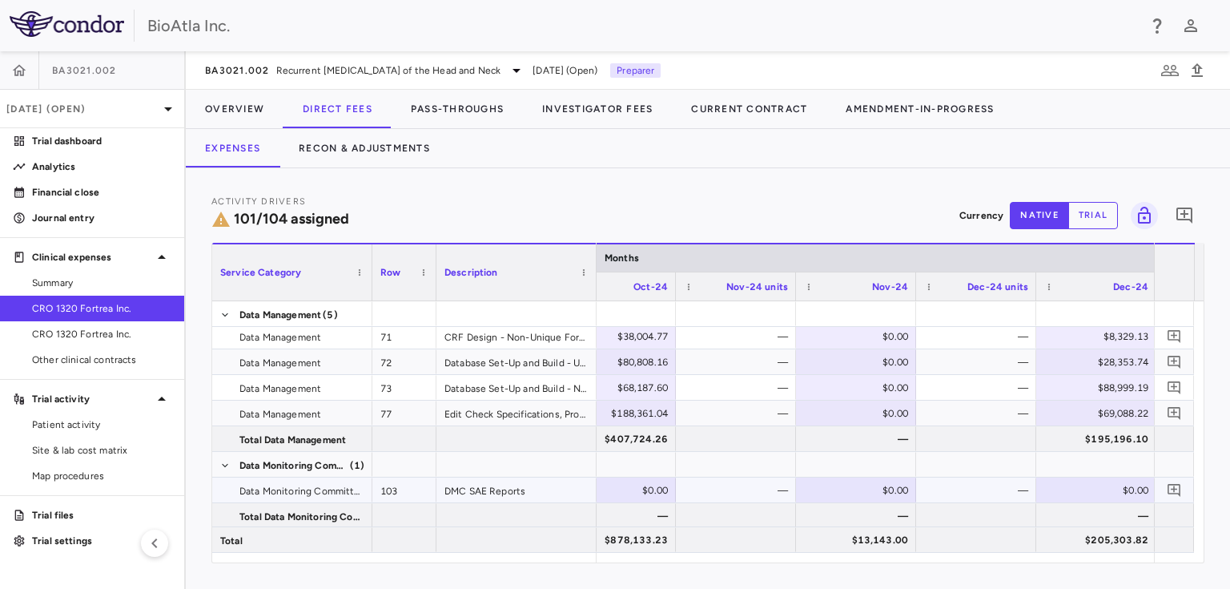
click at [615, 492] on div "$0.00" at bounding box center [619, 490] width 98 height 26
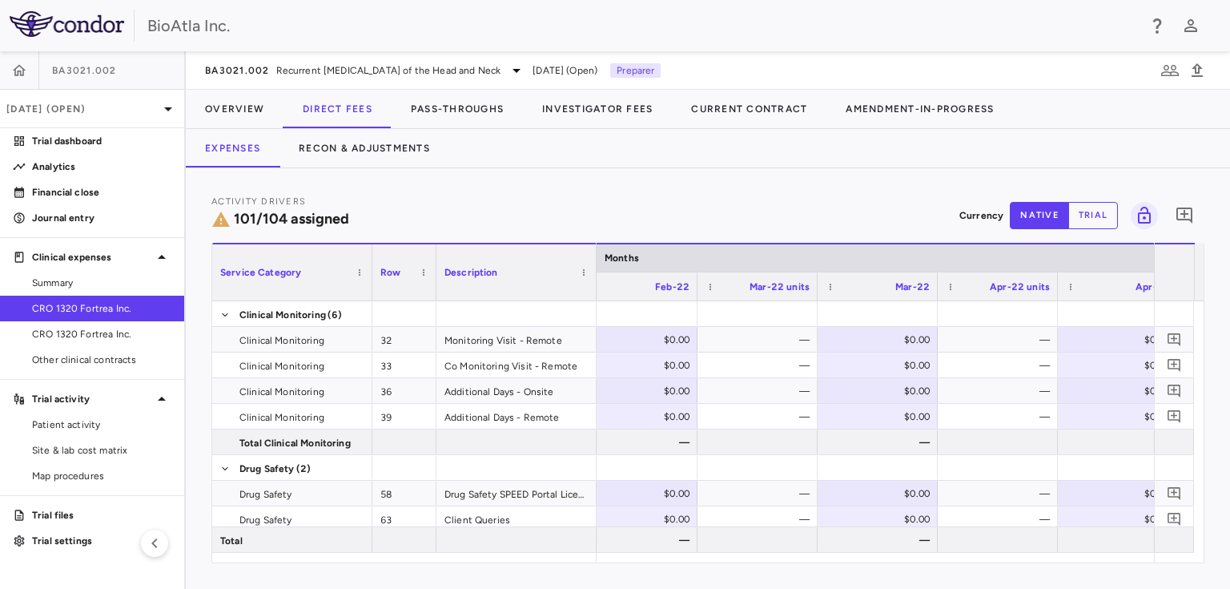
scroll to position [0, 4411]
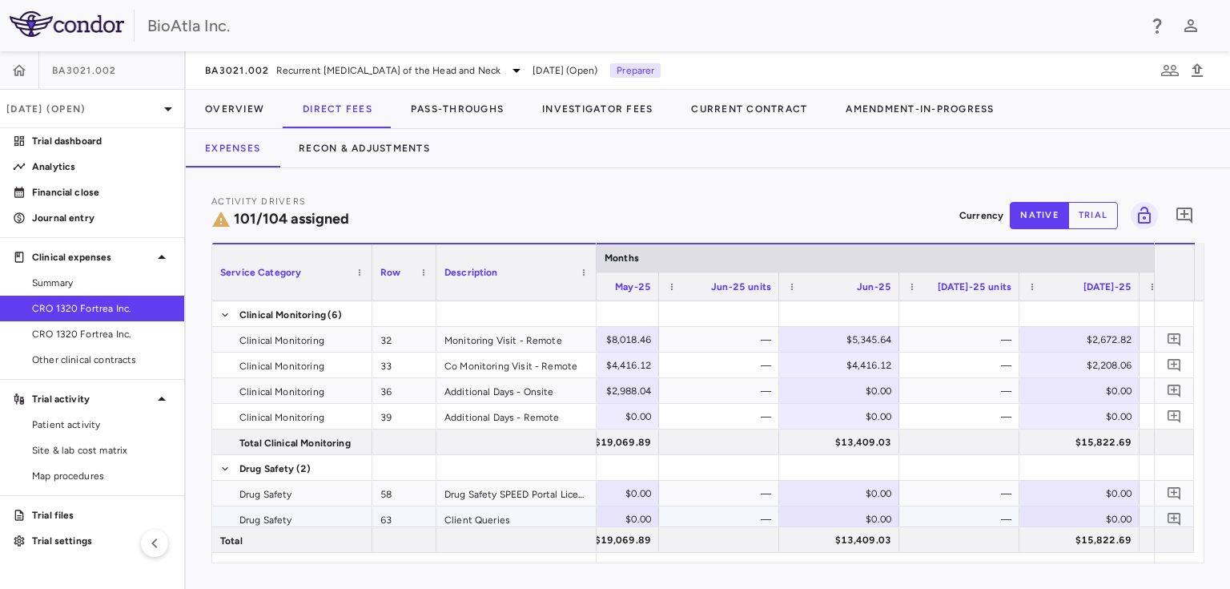
click at [842, 514] on div "$0.00" at bounding box center [842, 519] width 98 height 26
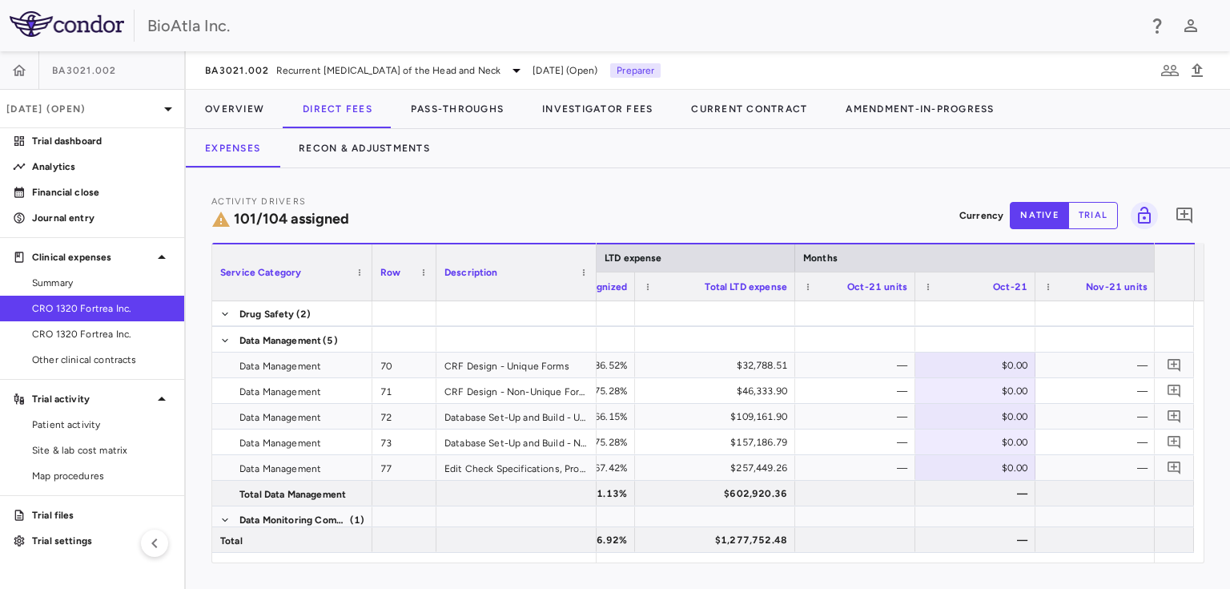
scroll to position [0, 2164]
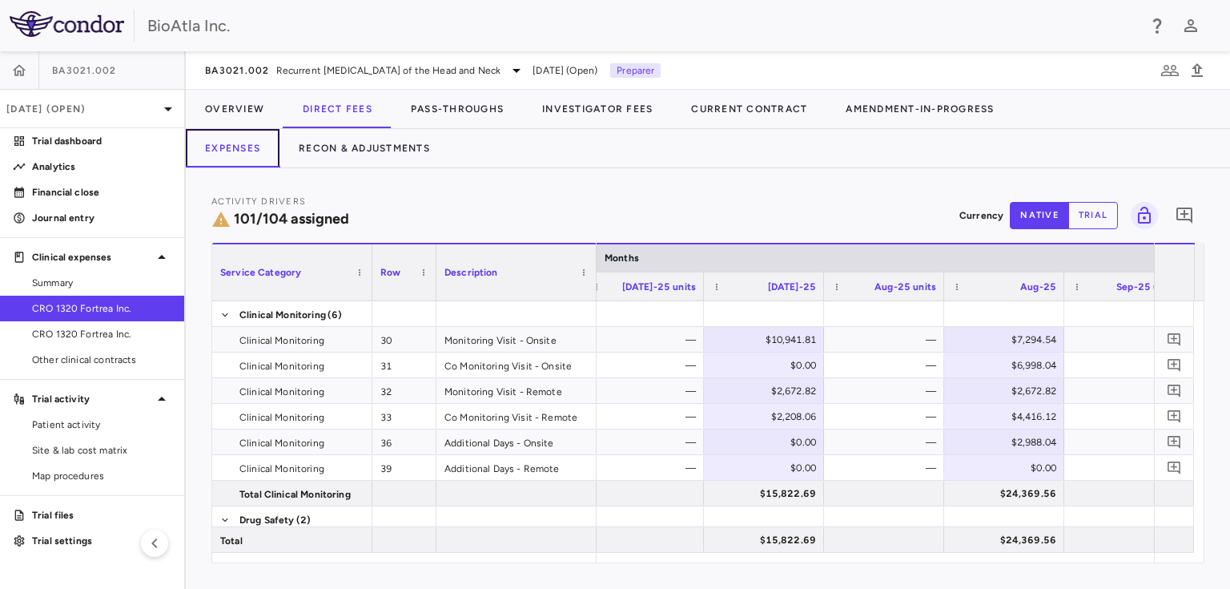
click at [241, 145] on button "Expenses" at bounding box center [233, 148] width 94 height 38
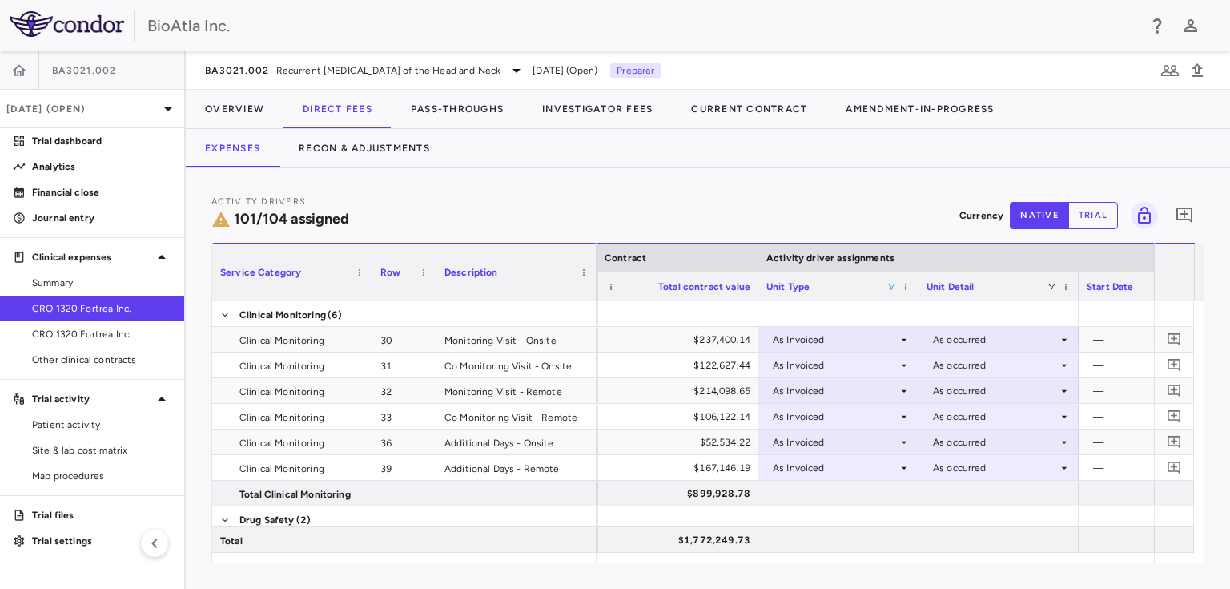
click at [890, 288] on span at bounding box center [891, 287] width 10 height 10
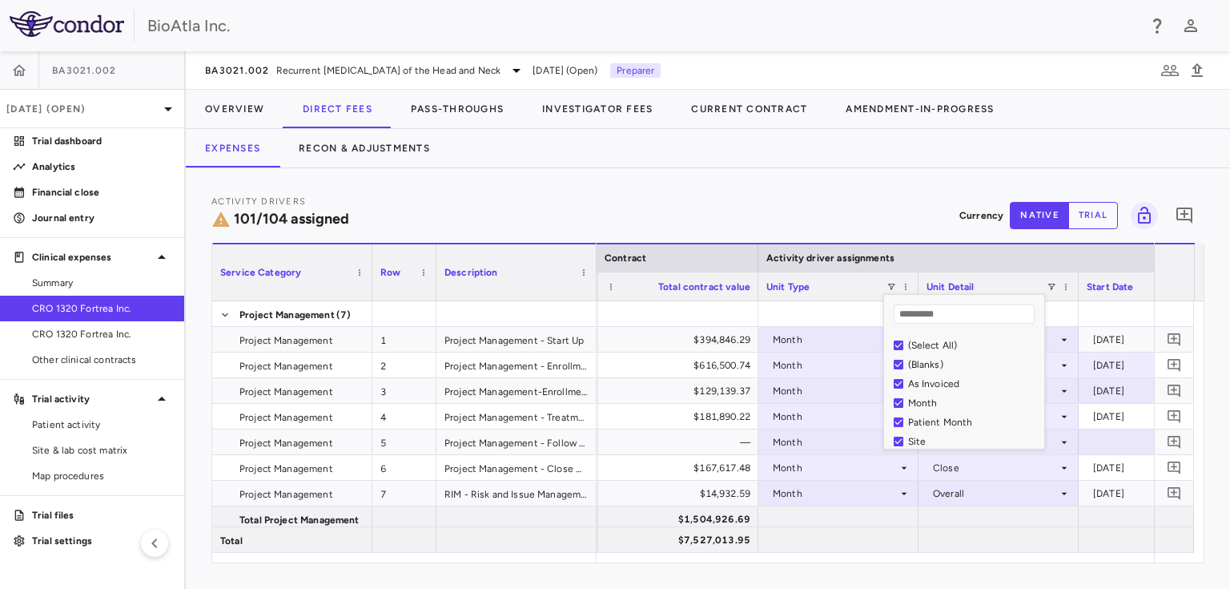
click at [874, 160] on div "Expenses Recon & Adjustments" at bounding box center [708, 148] width 1044 height 38
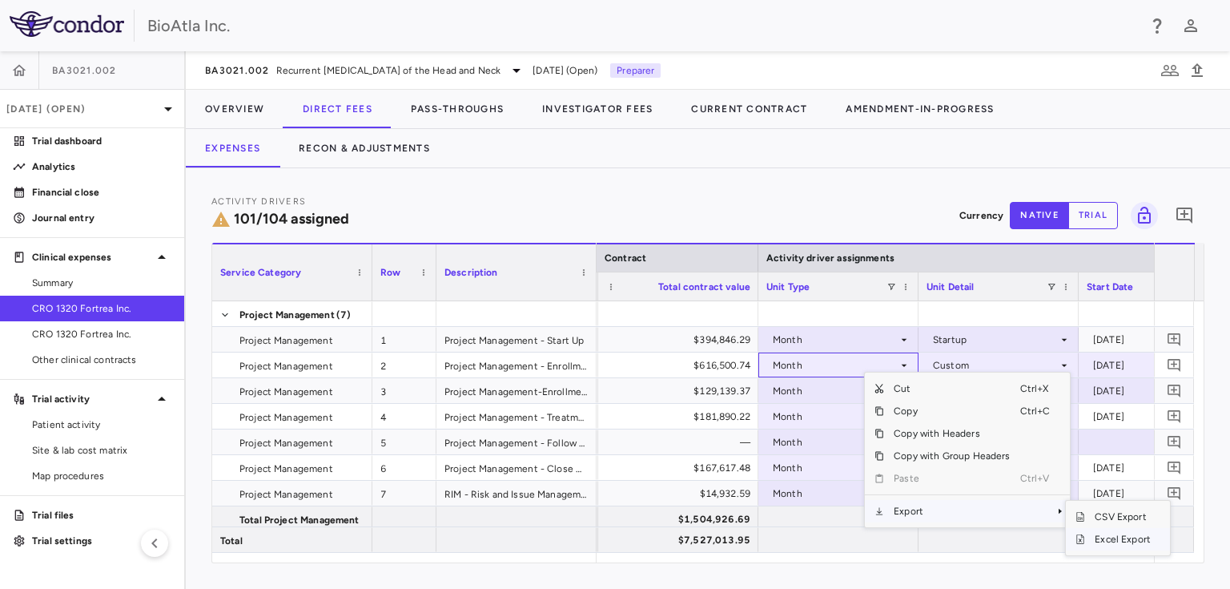
click at [1107, 539] on span "Excel Export" at bounding box center [1122, 539] width 75 height 22
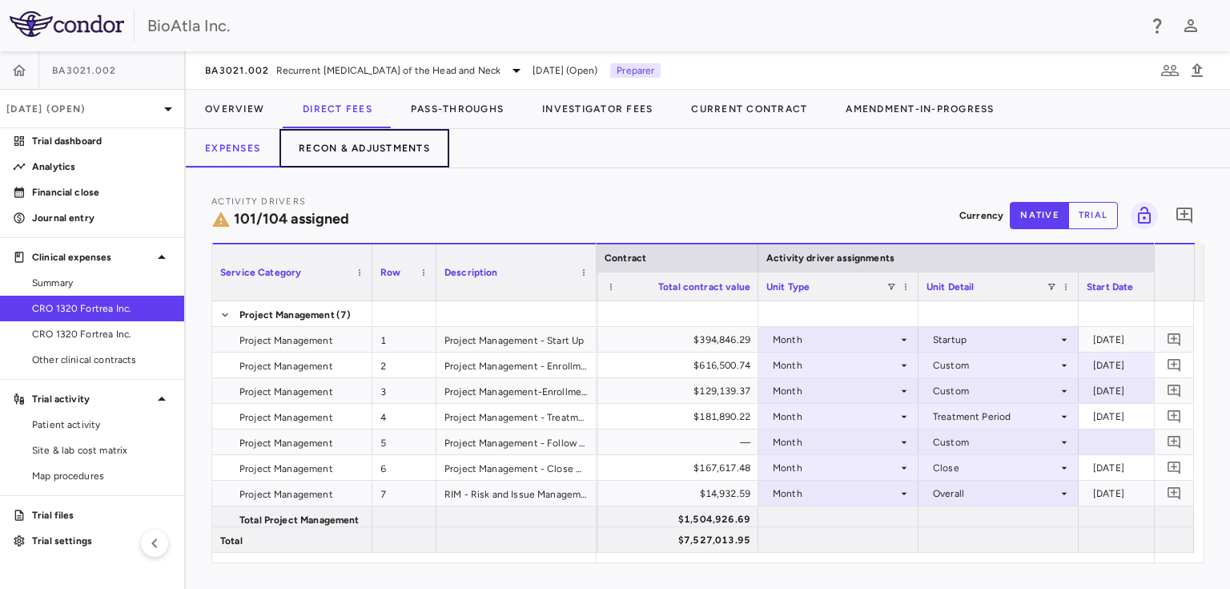
click at [390, 147] on button "Recon & Adjustments" at bounding box center [364, 148] width 170 height 38
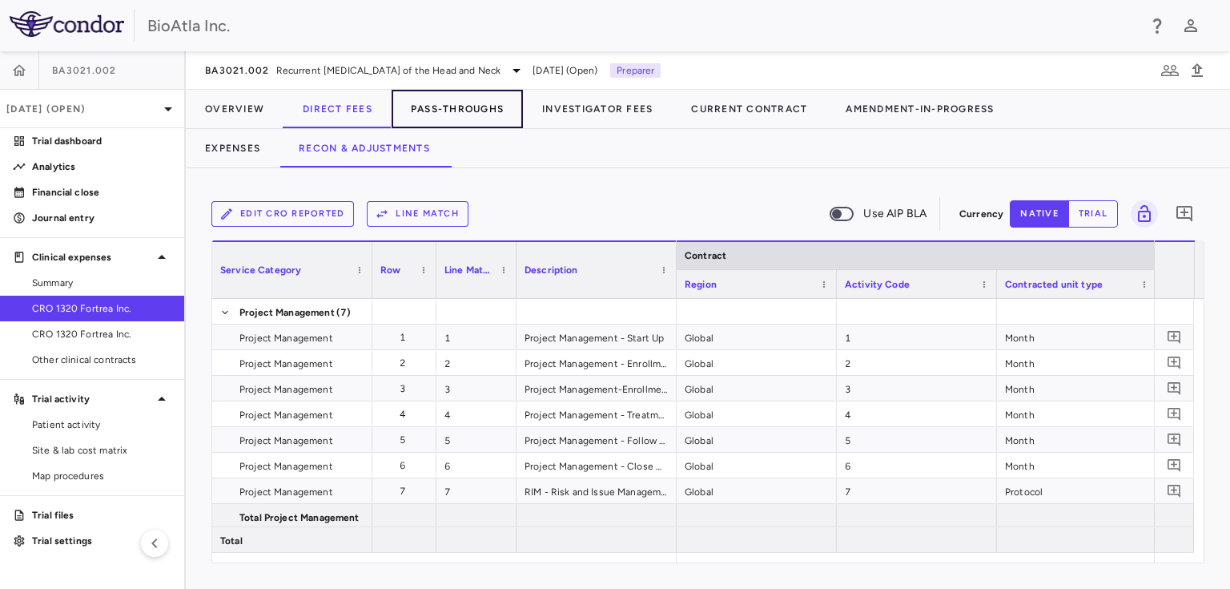
drag, startPoint x: 482, startPoint y: 102, endPoint x: 474, endPoint y: 102, distance: 8.0
click at [482, 102] on button "Pass-Throughs" at bounding box center [457, 109] width 131 height 38
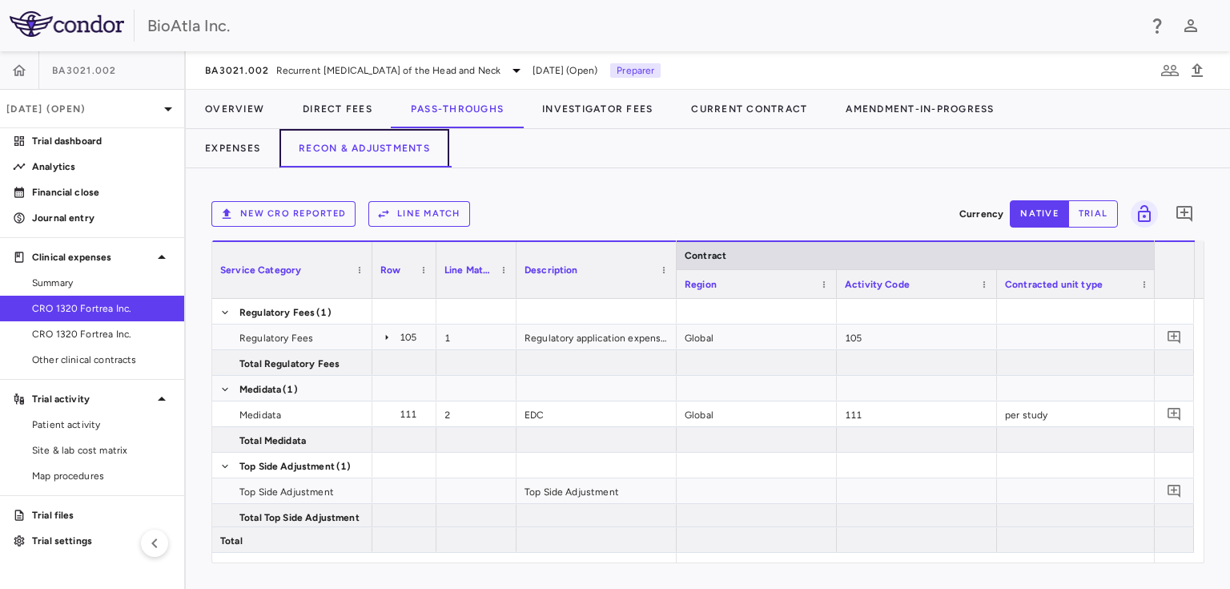
click at [365, 149] on button "Recon & Adjustments" at bounding box center [364, 148] width 170 height 38
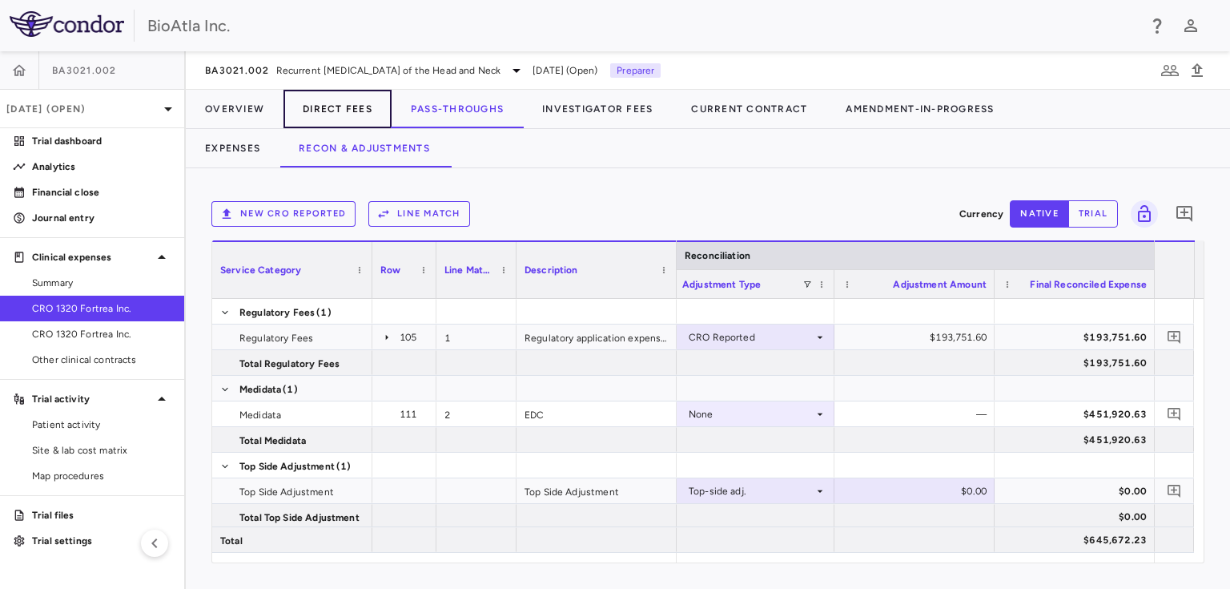
drag, startPoint x: 328, startPoint y: 110, endPoint x: 316, endPoint y: 115, distance: 12.9
click at [328, 110] on button "Direct Fees" at bounding box center [337, 109] width 108 height 38
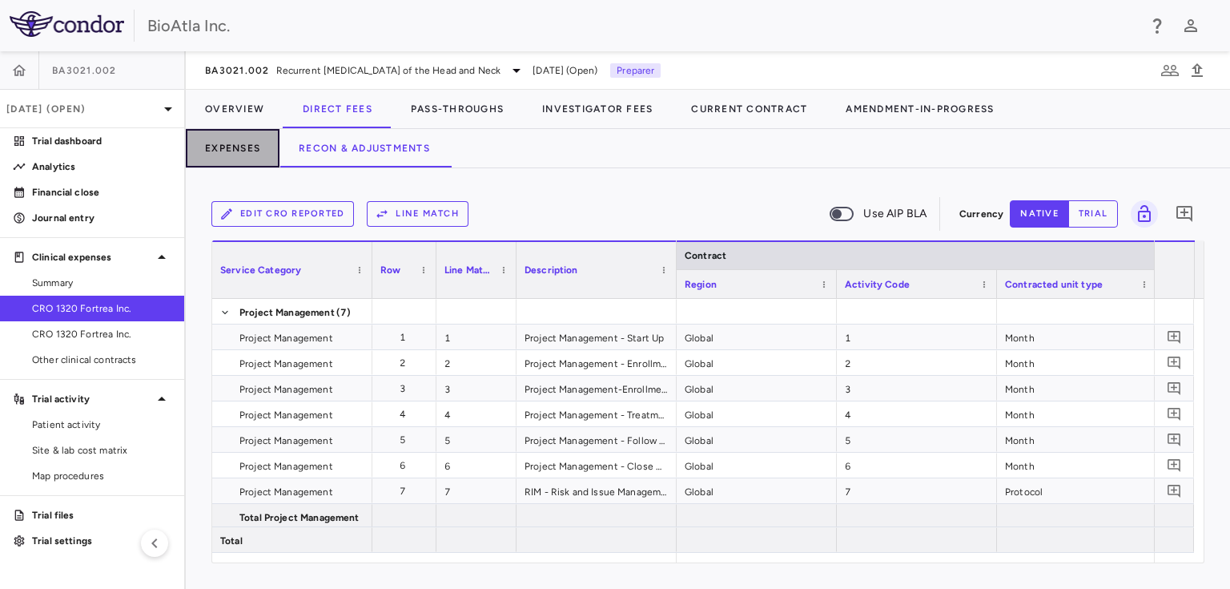
click at [224, 151] on button "Expenses" at bounding box center [233, 148] width 94 height 38
